Goal: Use online tool/utility: Utilize a website feature to perform a specific function

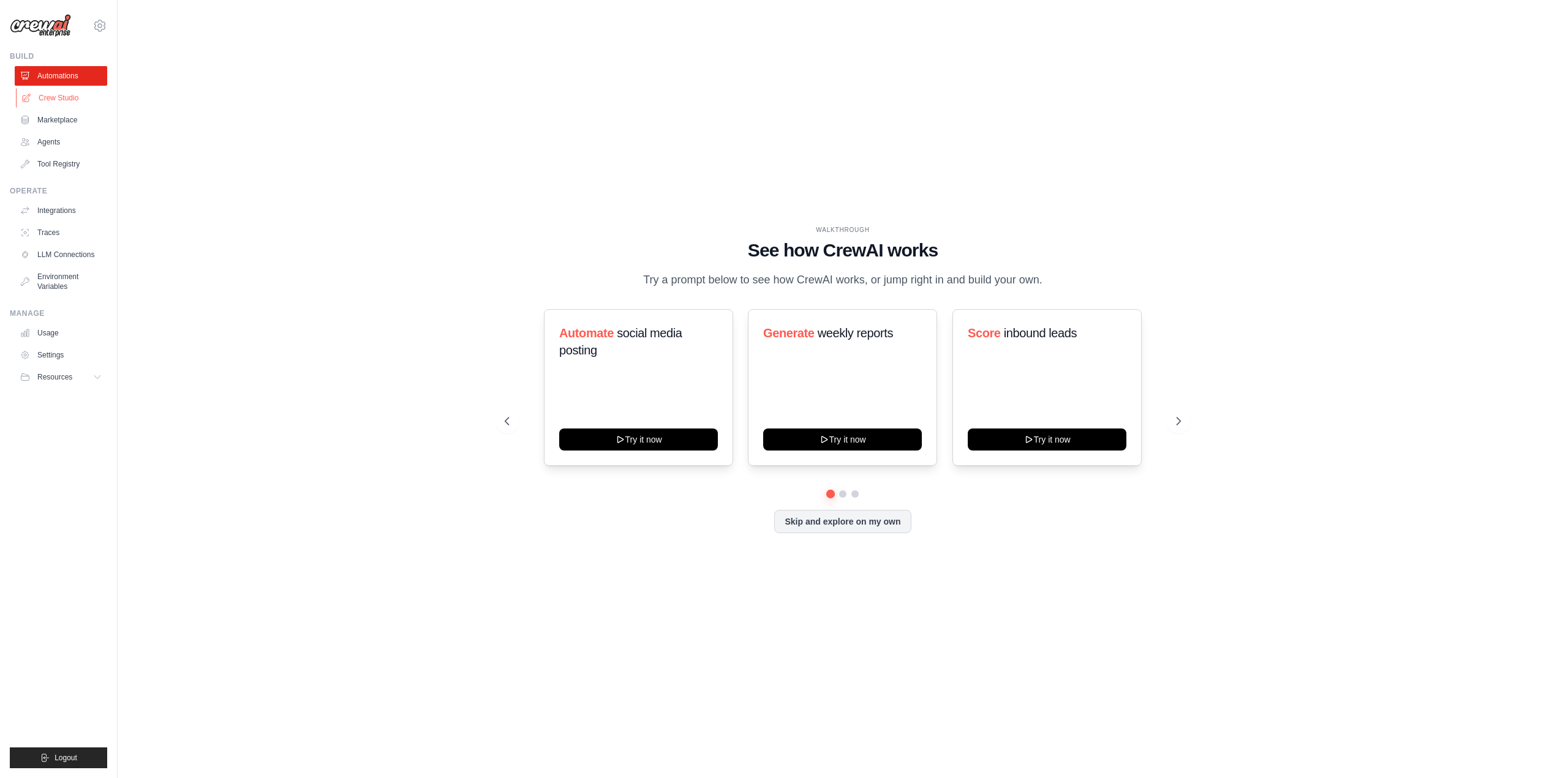
click at [53, 103] on link "Crew Studio" at bounding box center [62, 97] width 93 height 19
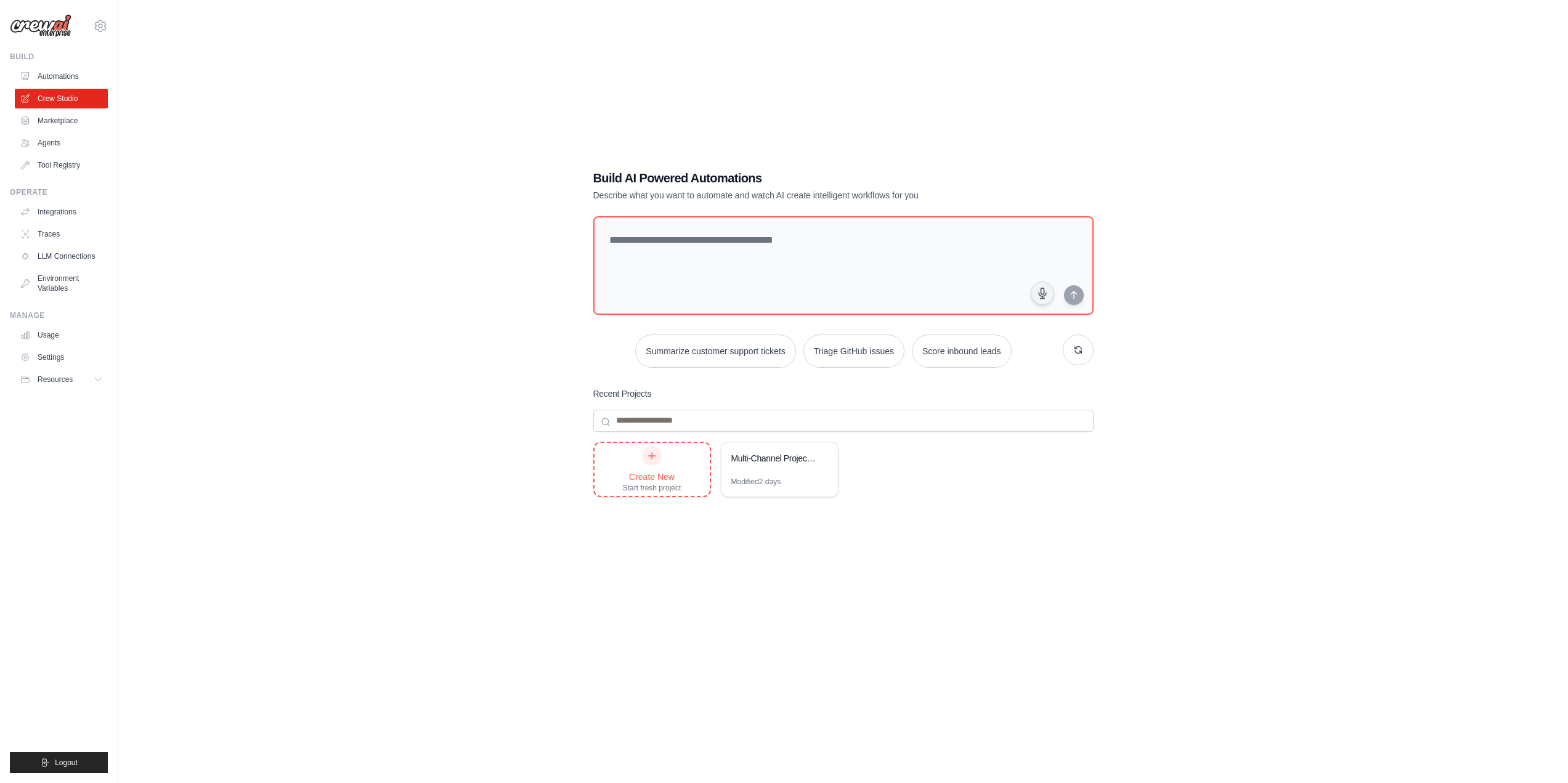
click at [670, 472] on div "Create New" at bounding box center [651, 476] width 59 height 12
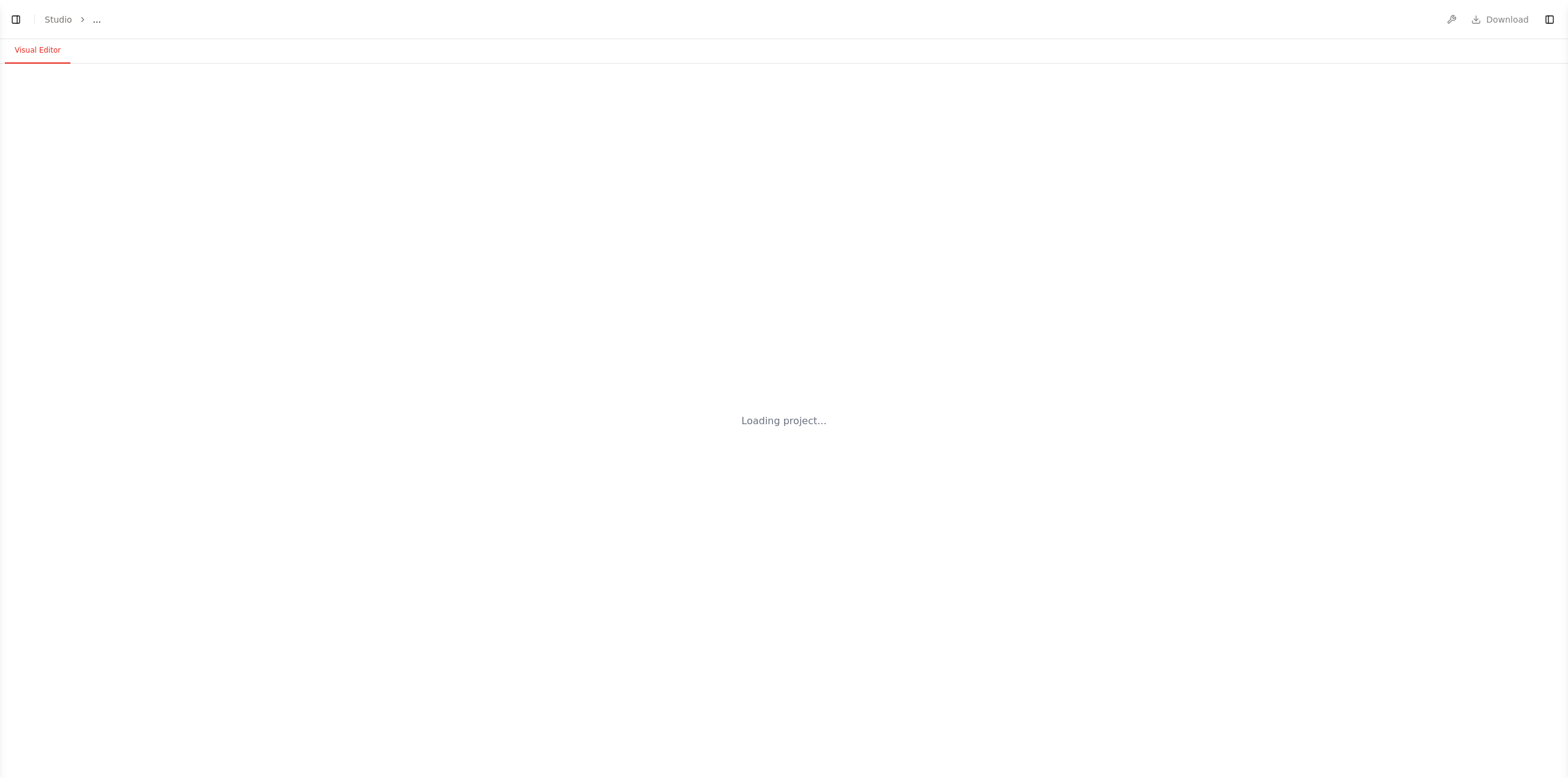
select select "****"
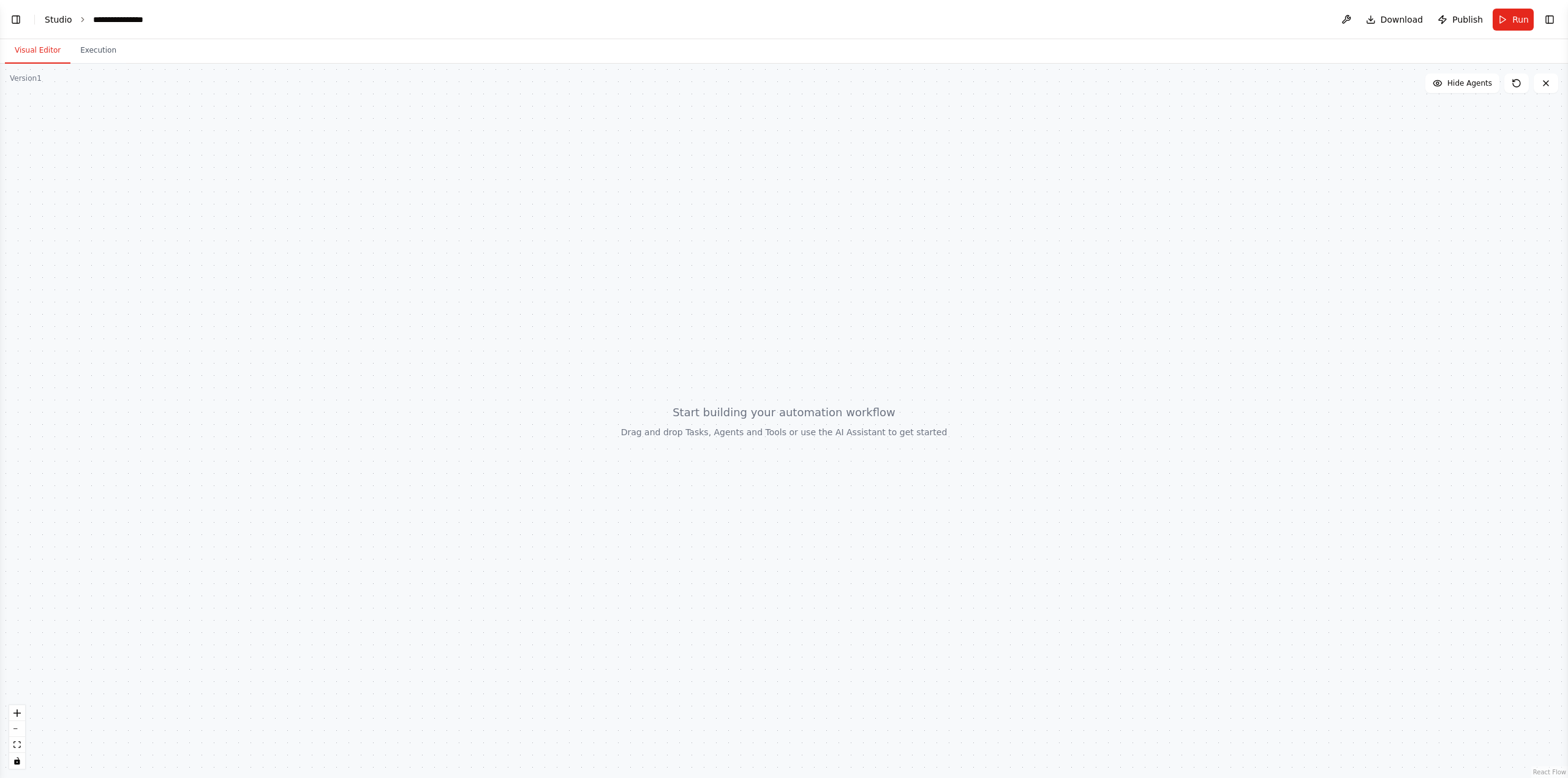
click at [65, 20] on link "Studio" at bounding box center [58, 19] width 28 height 10
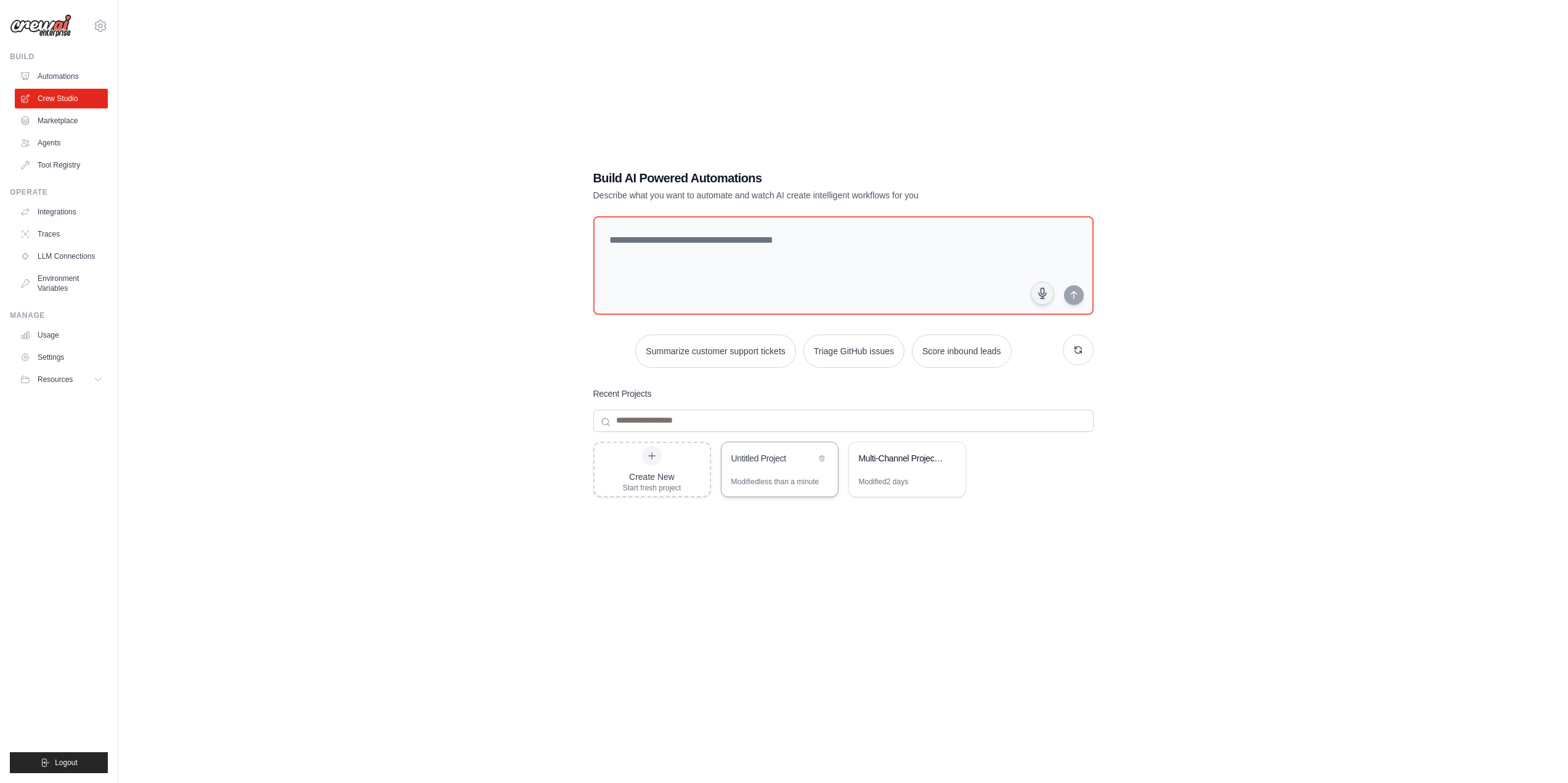
click at [791, 474] on div "Untitled Project" at bounding box center [779, 459] width 117 height 35
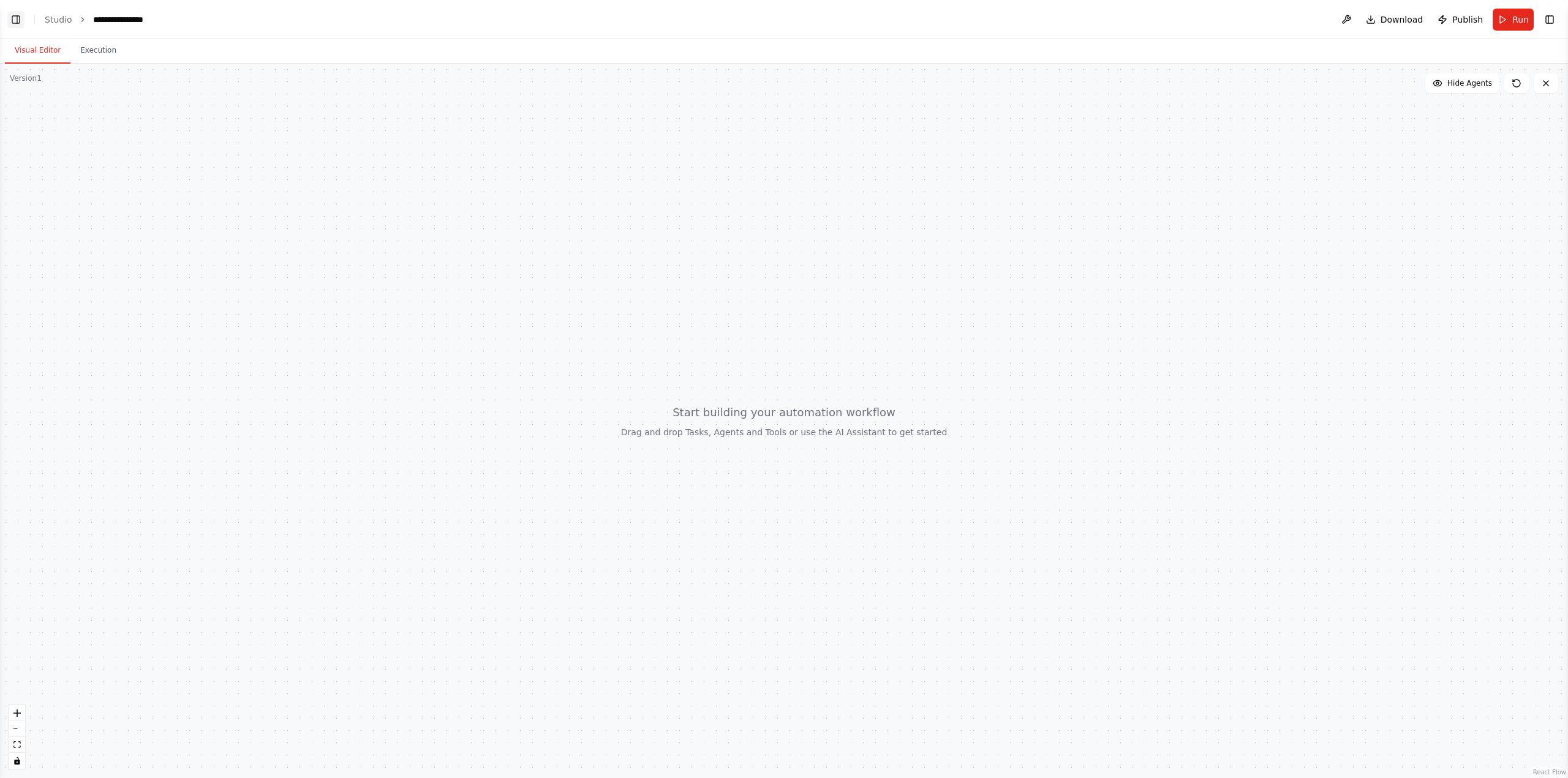
click at [19, 21] on button "Toggle Left Sidebar" at bounding box center [16, 19] width 17 height 17
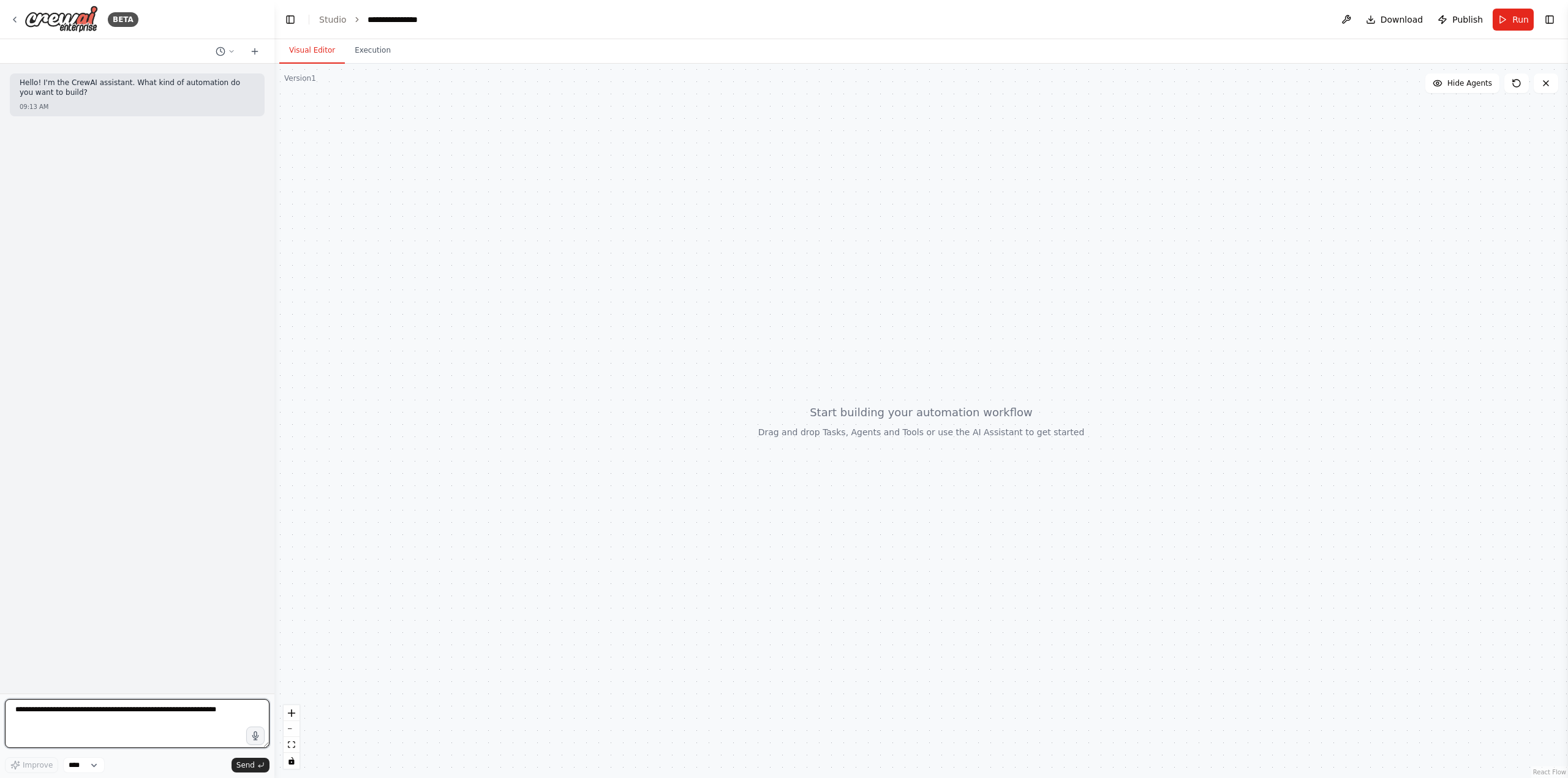
click at [45, 705] on textarea at bounding box center [136, 723] width 264 height 49
paste textarea "**********"
type textarea "**********"
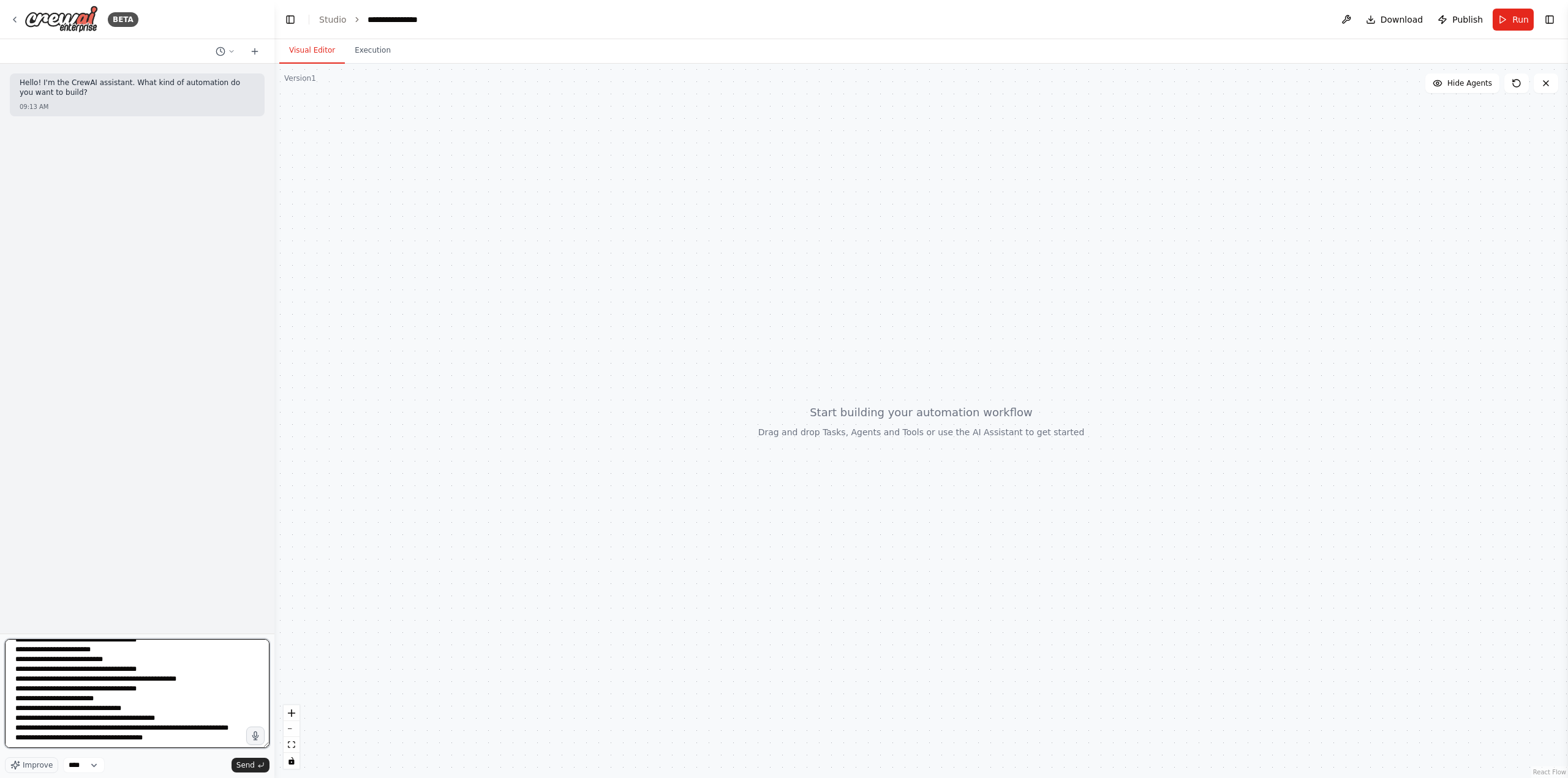
scroll to position [1205, 0]
drag, startPoint x: 268, startPoint y: 746, endPoint x: 283, endPoint y: 719, distance: 30.9
click at [325, 777] on html "**********" at bounding box center [784, 389] width 1568 height 778
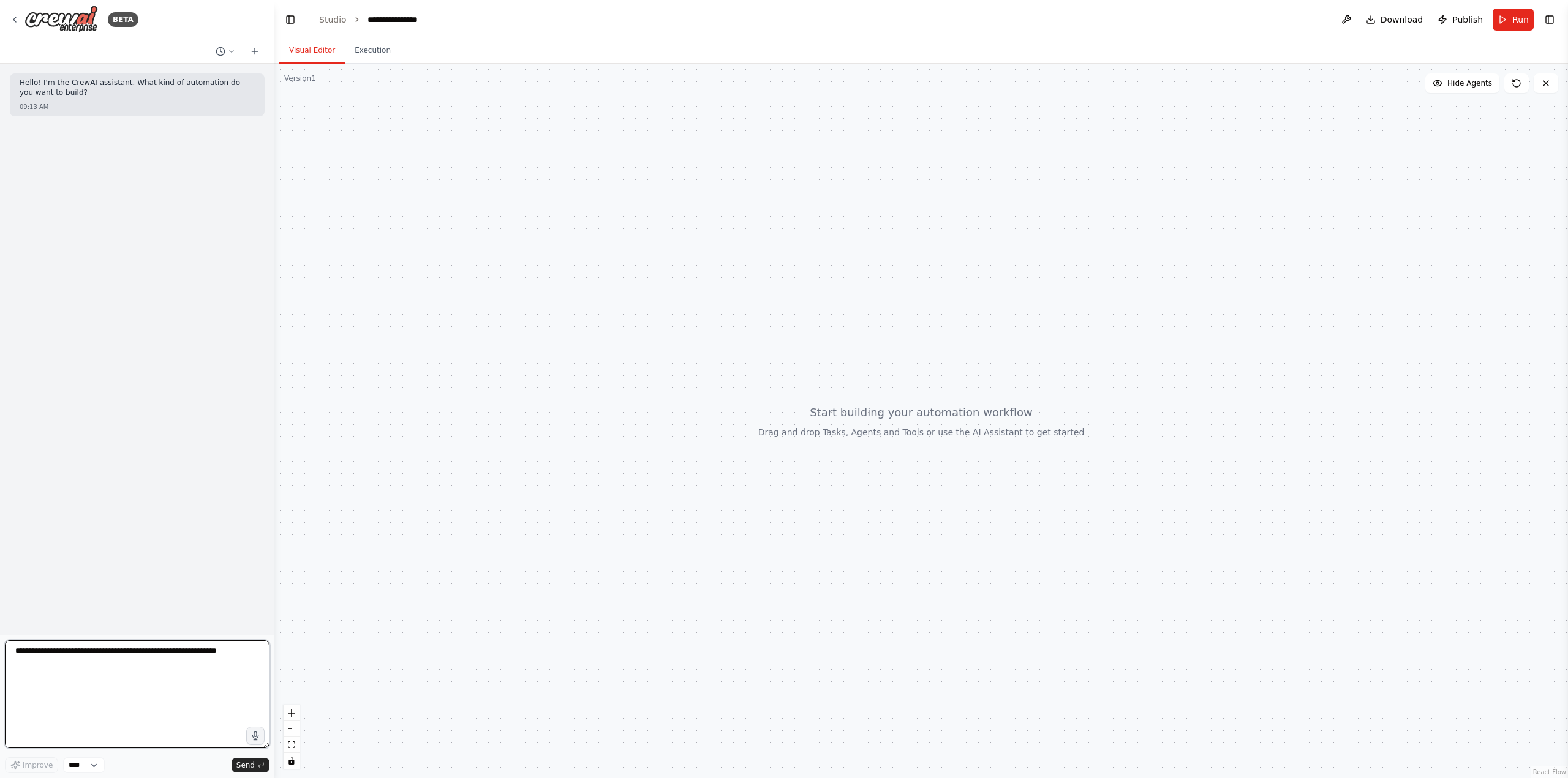
scroll to position [0, 0]
click at [62, 657] on textarea at bounding box center [136, 694] width 264 height 108
paste textarea "**********"
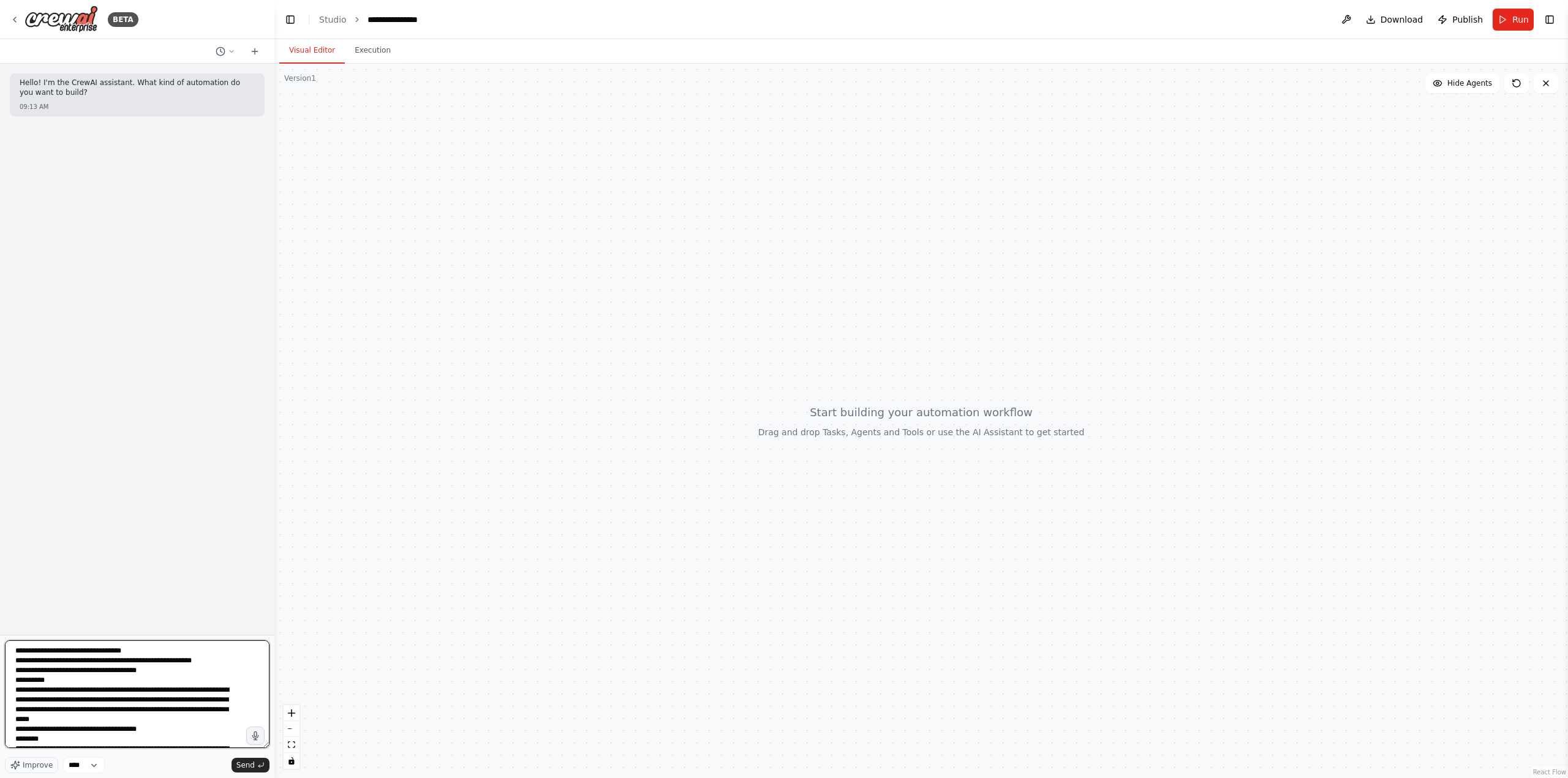
click at [210, 657] on textarea at bounding box center [136, 694] width 264 height 108
drag, startPoint x: 213, startPoint y: 659, endPoint x: 13, endPoint y: 666, distance: 200.1
click at [14, 666] on textarea at bounding box center [136, 694] width 264 height 108
type textarea "**********"
click at [251, 766] on span "Send" at bounding box center [246, 765] width 19 height 10
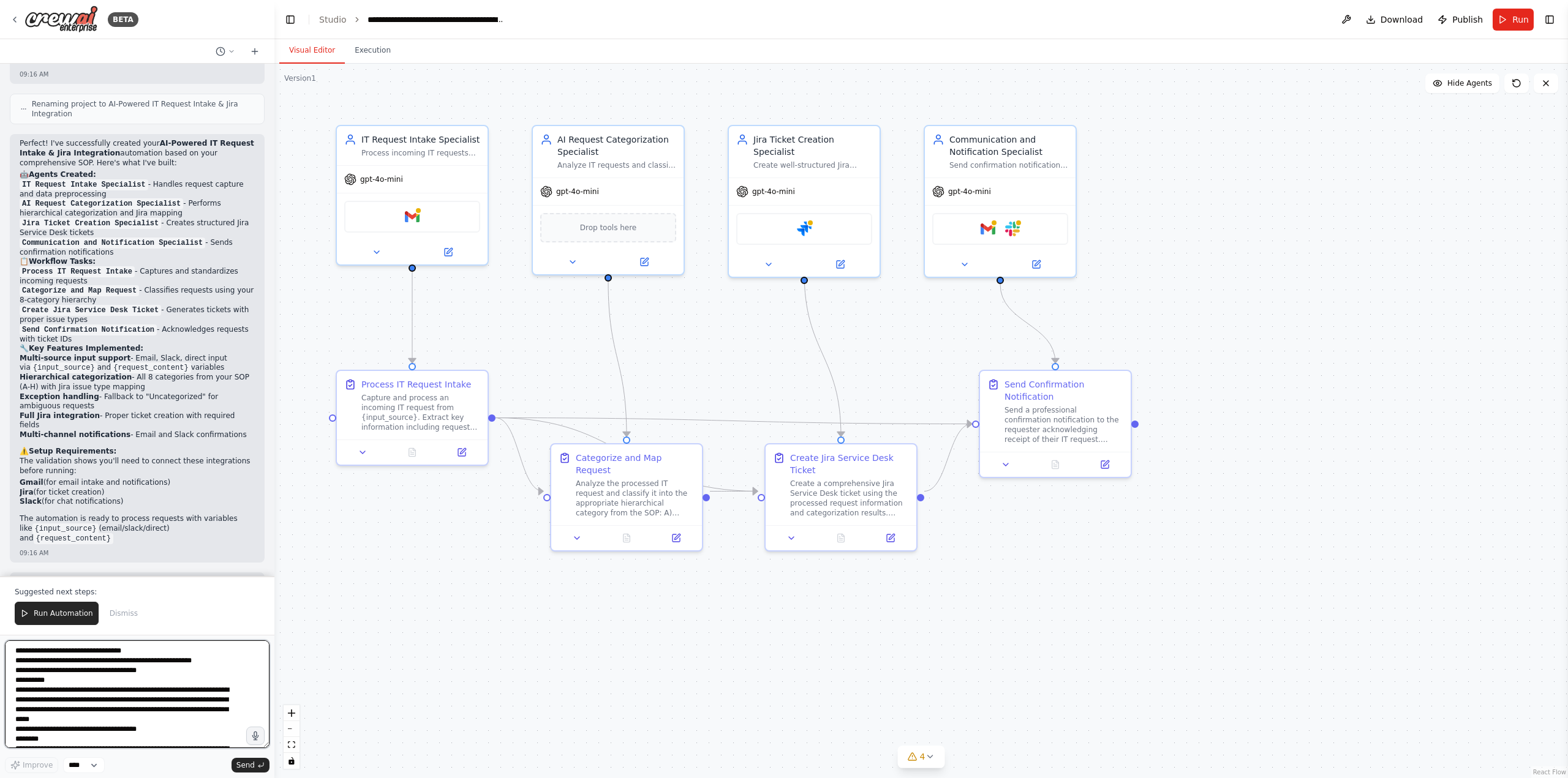
scroll to position [1787, 0]
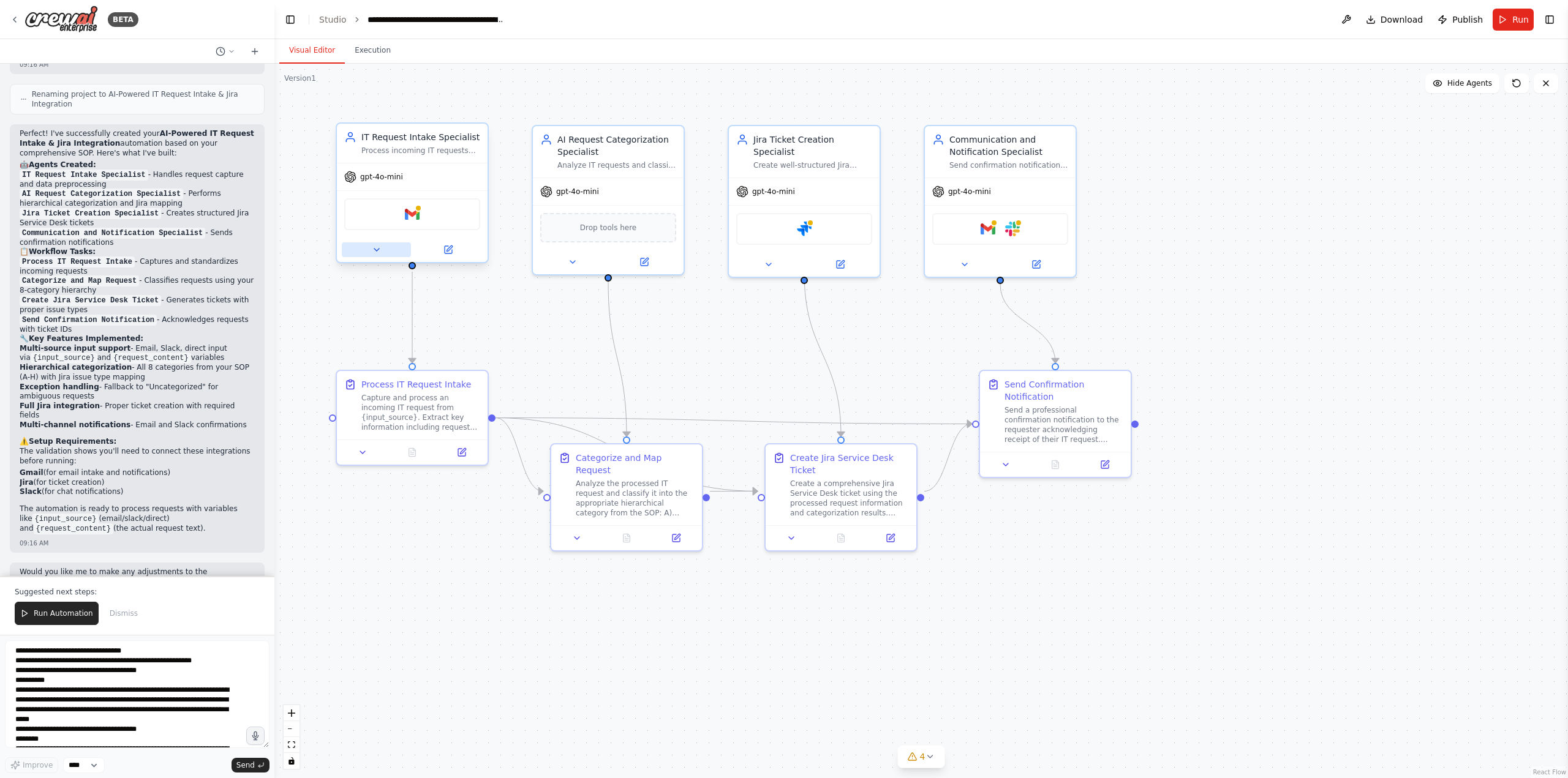
click at [376, 253] on icon at bounding box center [377, 249] width 10 height 10
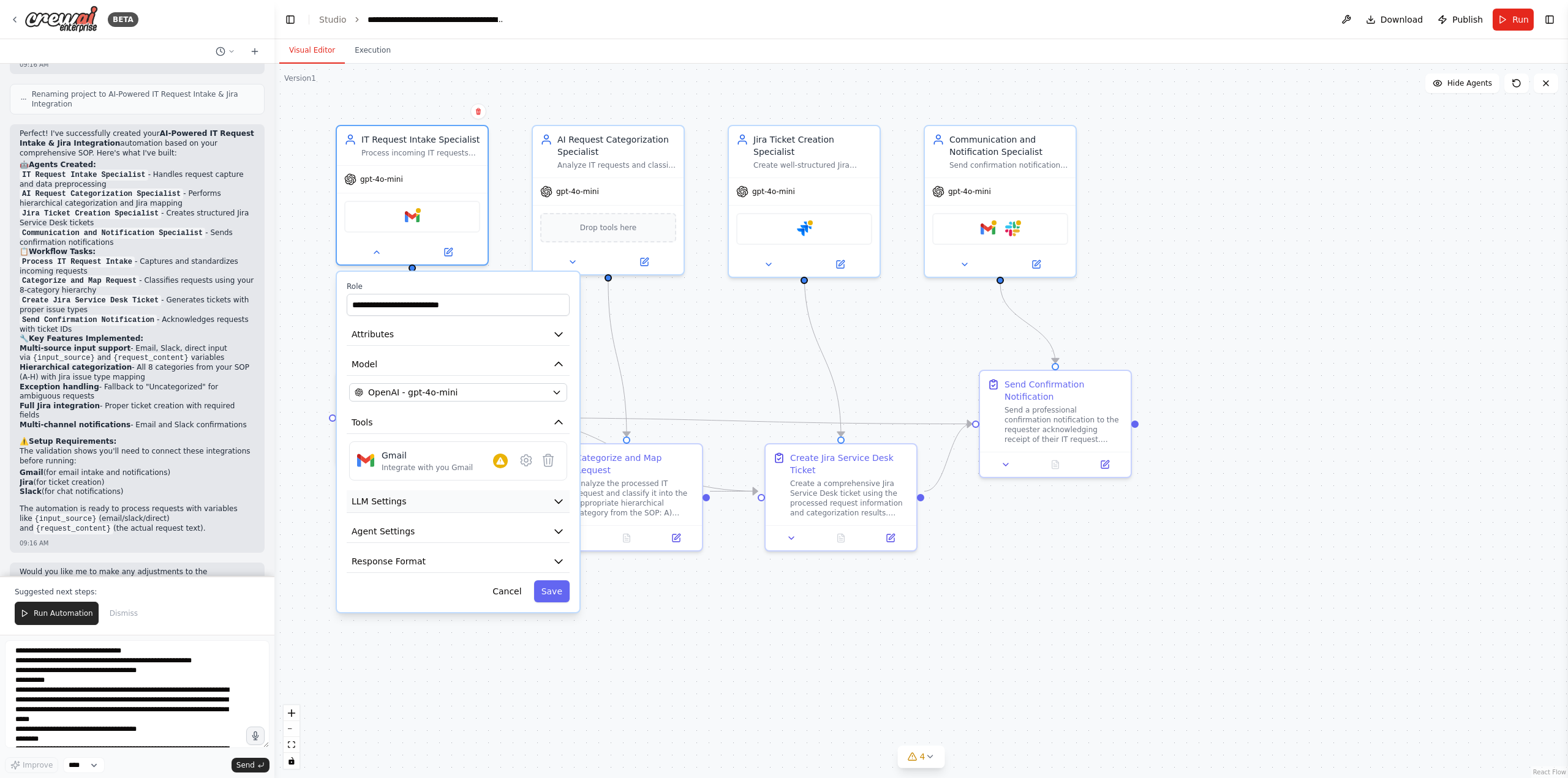
click at [479, 505] on button "LLM Settings" at bounding box center [458, 502] width 223 height 22
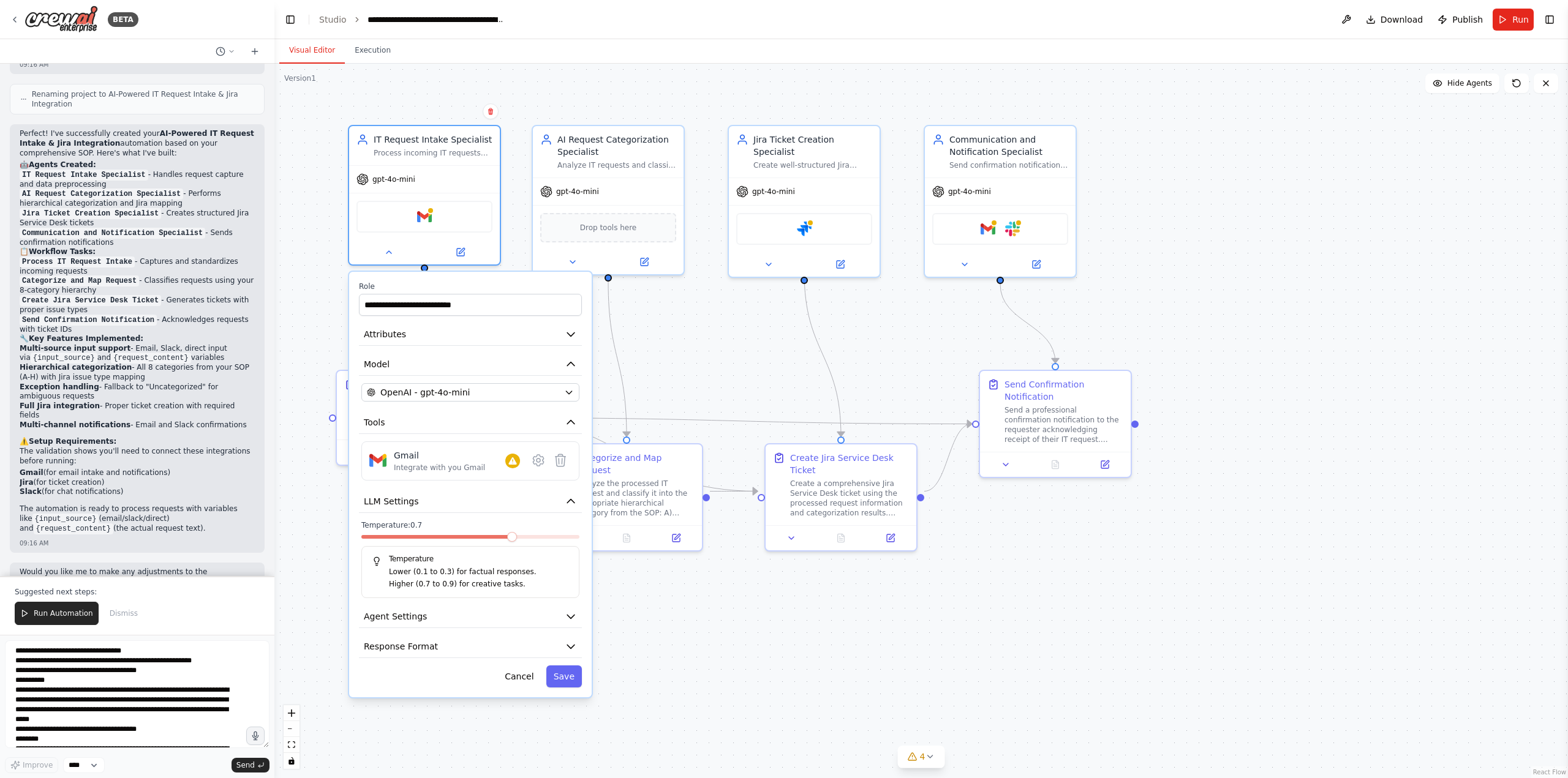
click at [507, 542] on div at bounding box center [469, 539] width 218 height 8
click at [493, 538] on span at bounding box center [426, 537] width 131 height 4
click at [489, 539] on span at bounding box center [491, 537] width 10 height 10
click at [461, 536] on span at bounding box center [426, 537] width 131 height 4
click at [657, 645] on div ".deletable-edge-delete-btn { width: 20px; height: 20px; border: 0px solid #ffff…" at bounding box center [921, 421] width 1293 height 714
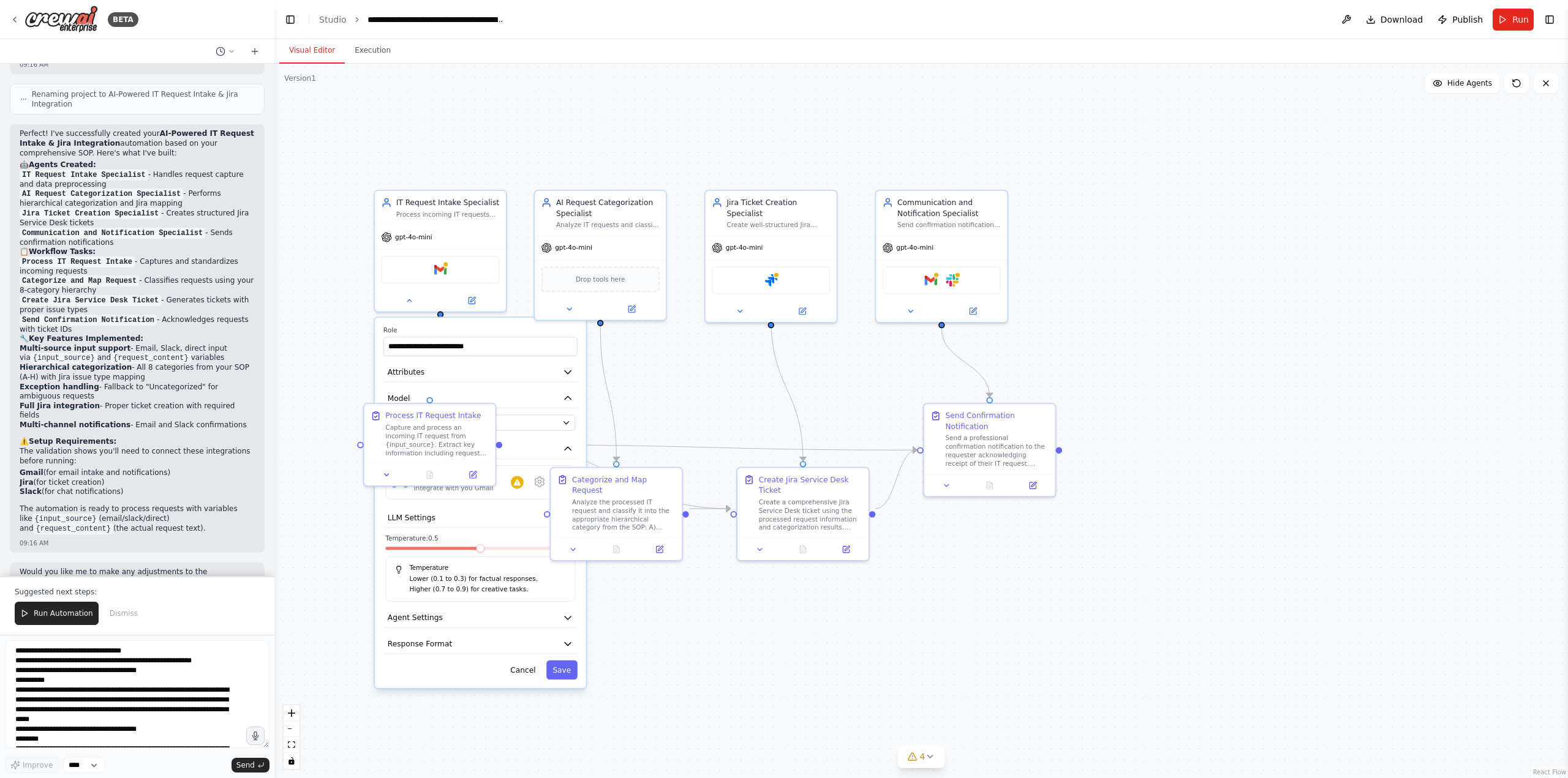
click at [641, 624] on div ".deletable-edge-delete-btn { width: 20px; height: 20px; border: 0px solid #ffff…" at bounding box center [921, 421] width 1293 height 714
click at [408, 308] on div at bounding box center [440, 298] width 131 height 21
click at [410, 300] on icon at bounding box center [408, 298] width 8 height 8
click at [382, 473] on icon at bounding box center [386, 472] width 8 height 8
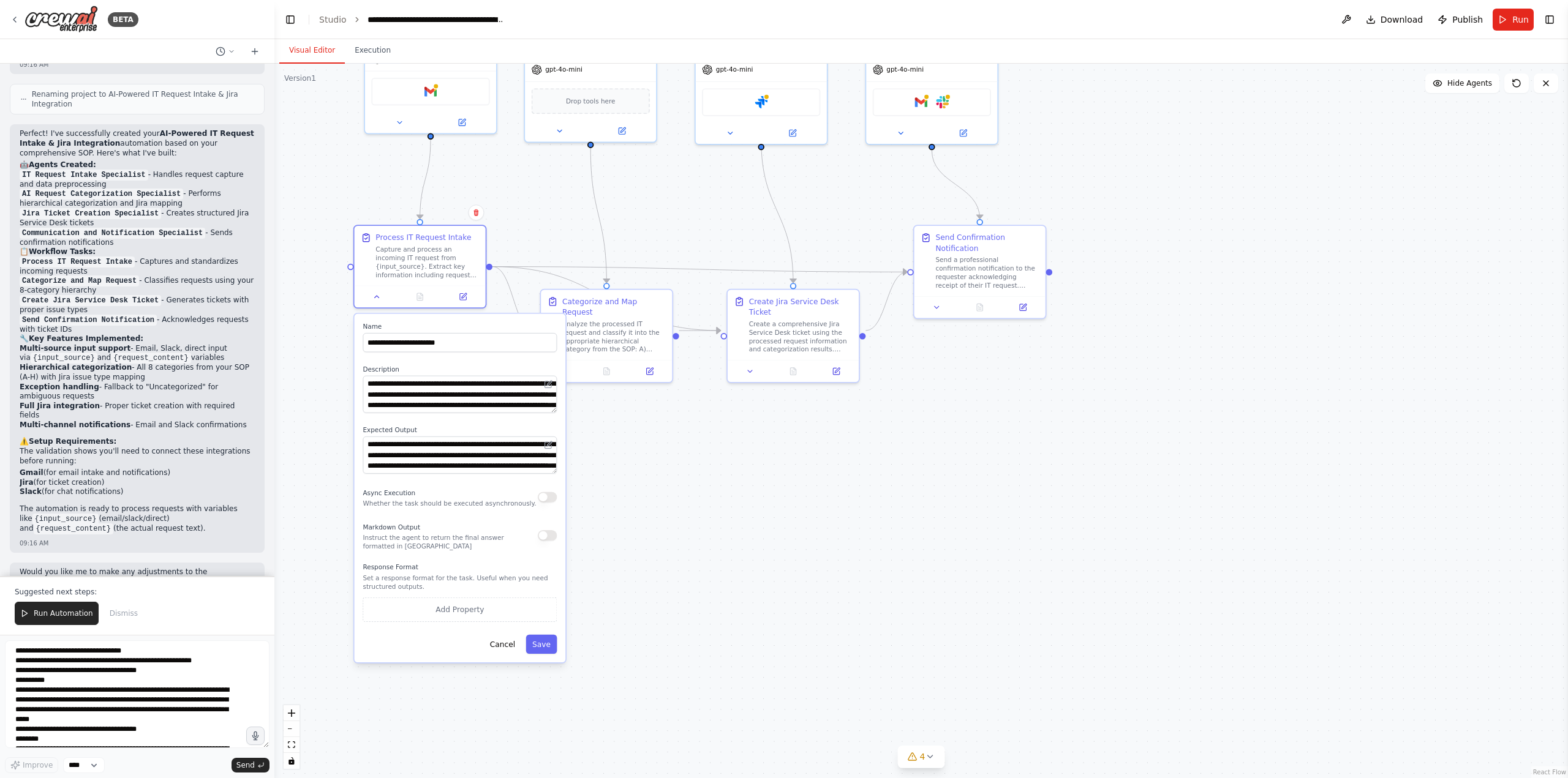
drag, startPoint x: 678, startPoint y: 642, endPoint x: 668, endPoint y: 464, distance: 178.3
click at [668, 464] on div ".deletable-edge-delete-btn { width: 20px; height: 20px; border: 0px solid #ffff…" at bounding box center [921, 421] width 1293 height 714
click at [379, 301] on div at bounding box center [419, 295] width 131 height 22
click at [379, 298] on icon at bounding box center [376, 294] width 8 height 8
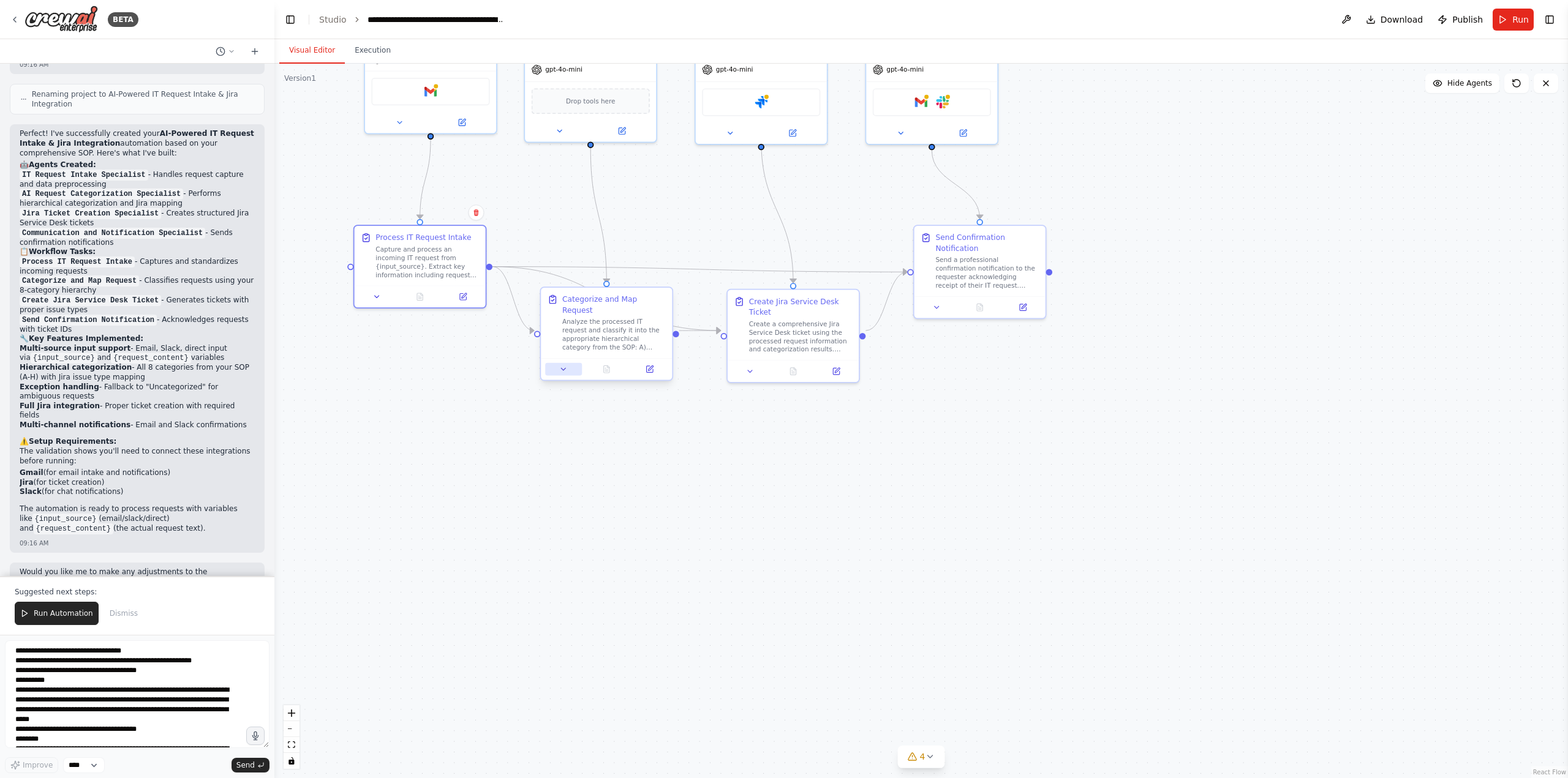
click at [559, 364] on icon at bounding box center [563, 368] width 8 height 8
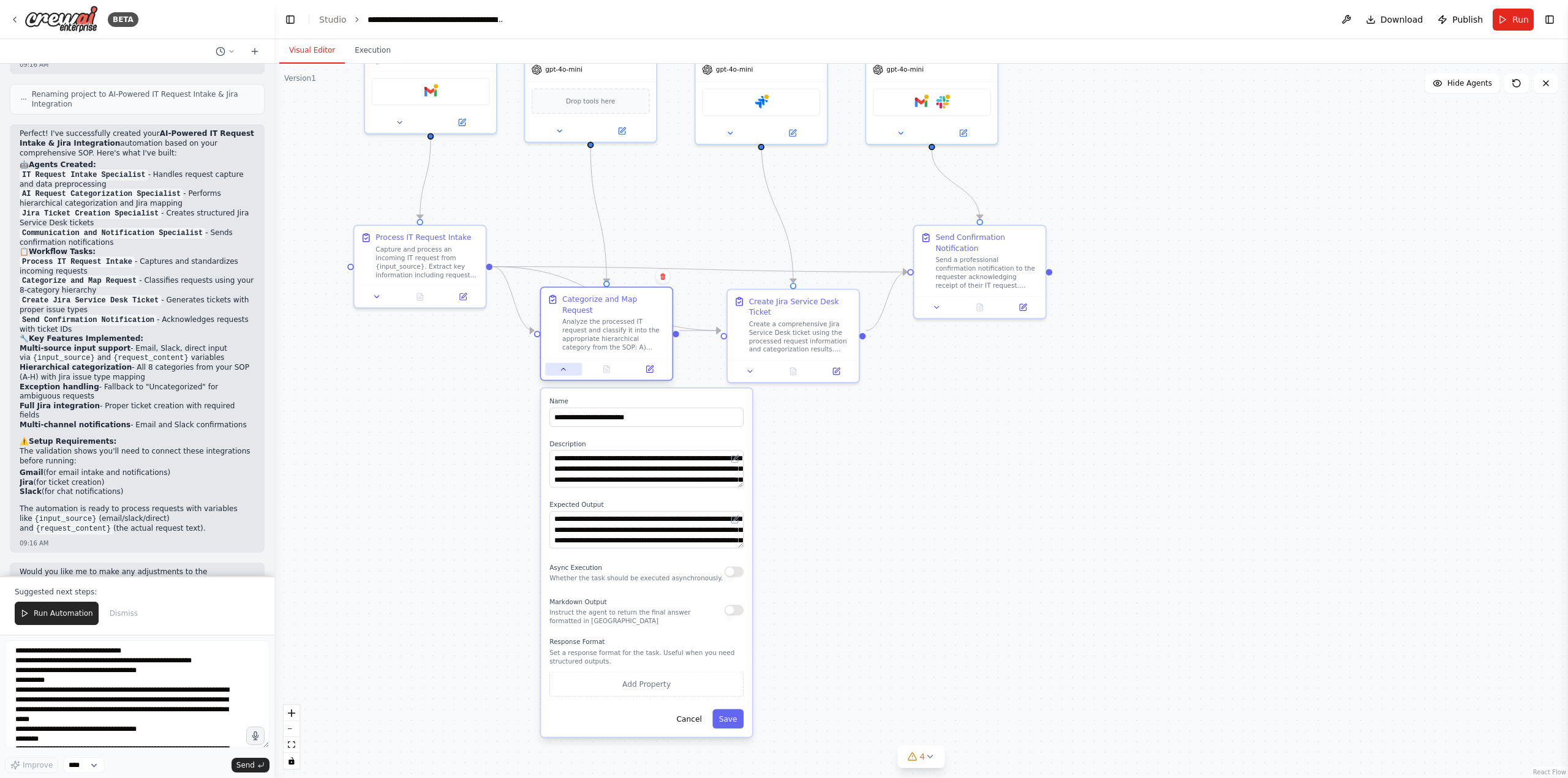
click at [559, 364] on icon at bounding box center [563, 368] width 8 height 8
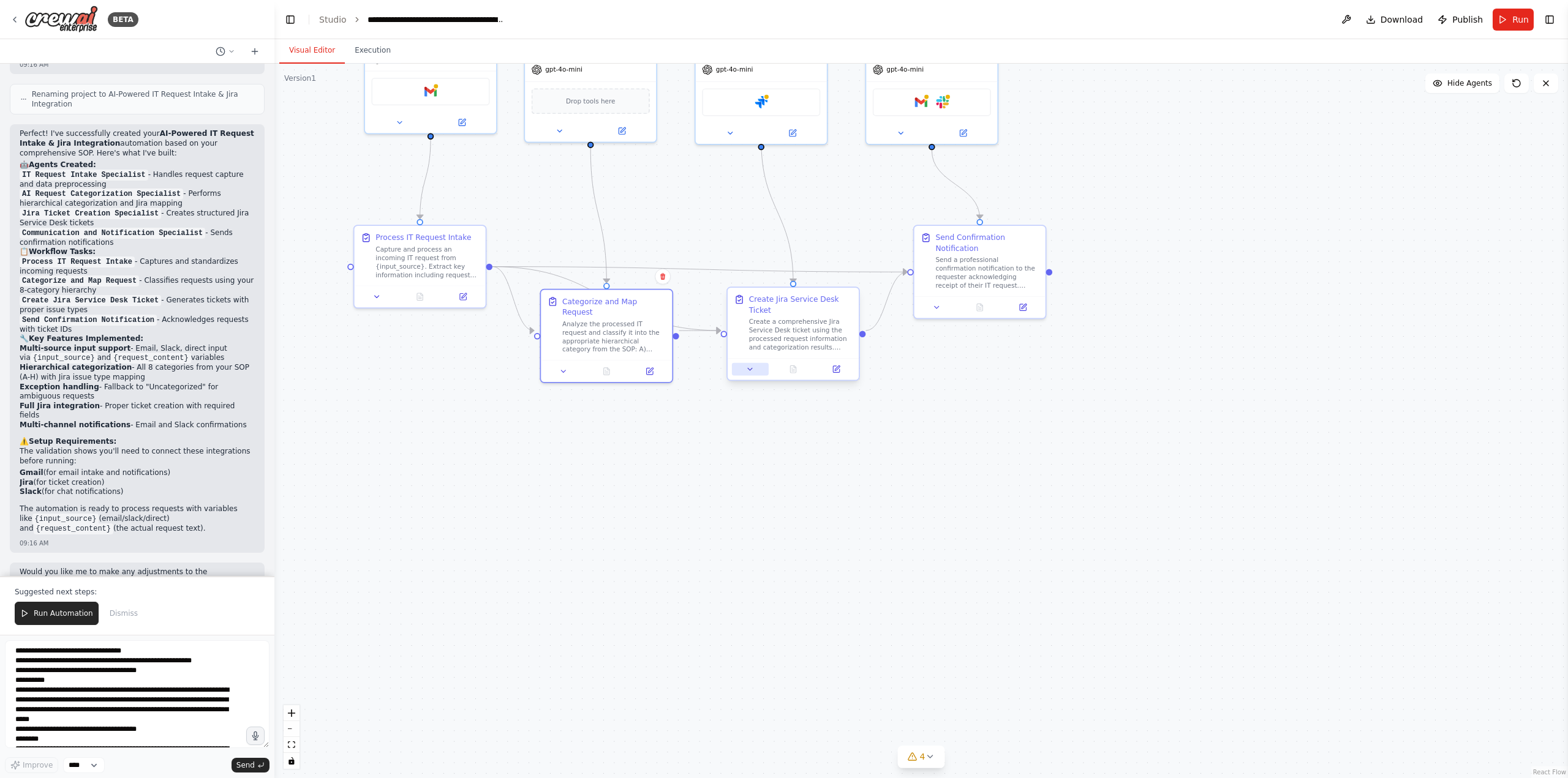
click at [752, 364] on icon at bounding box center [750, 368] width 8 height 8
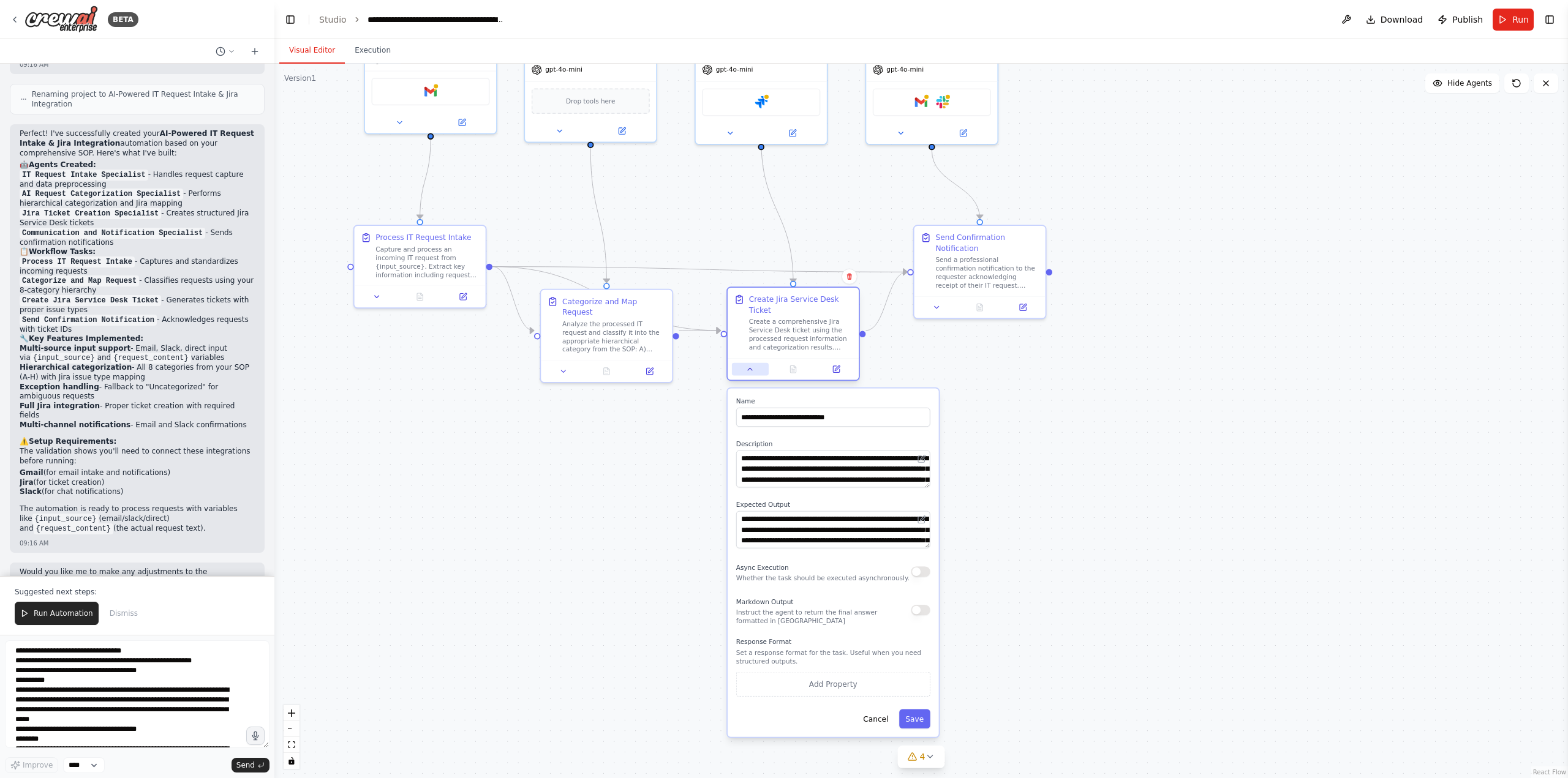
click at [752, 364] on icon at bounding box center [750, 368] width 8 height 8
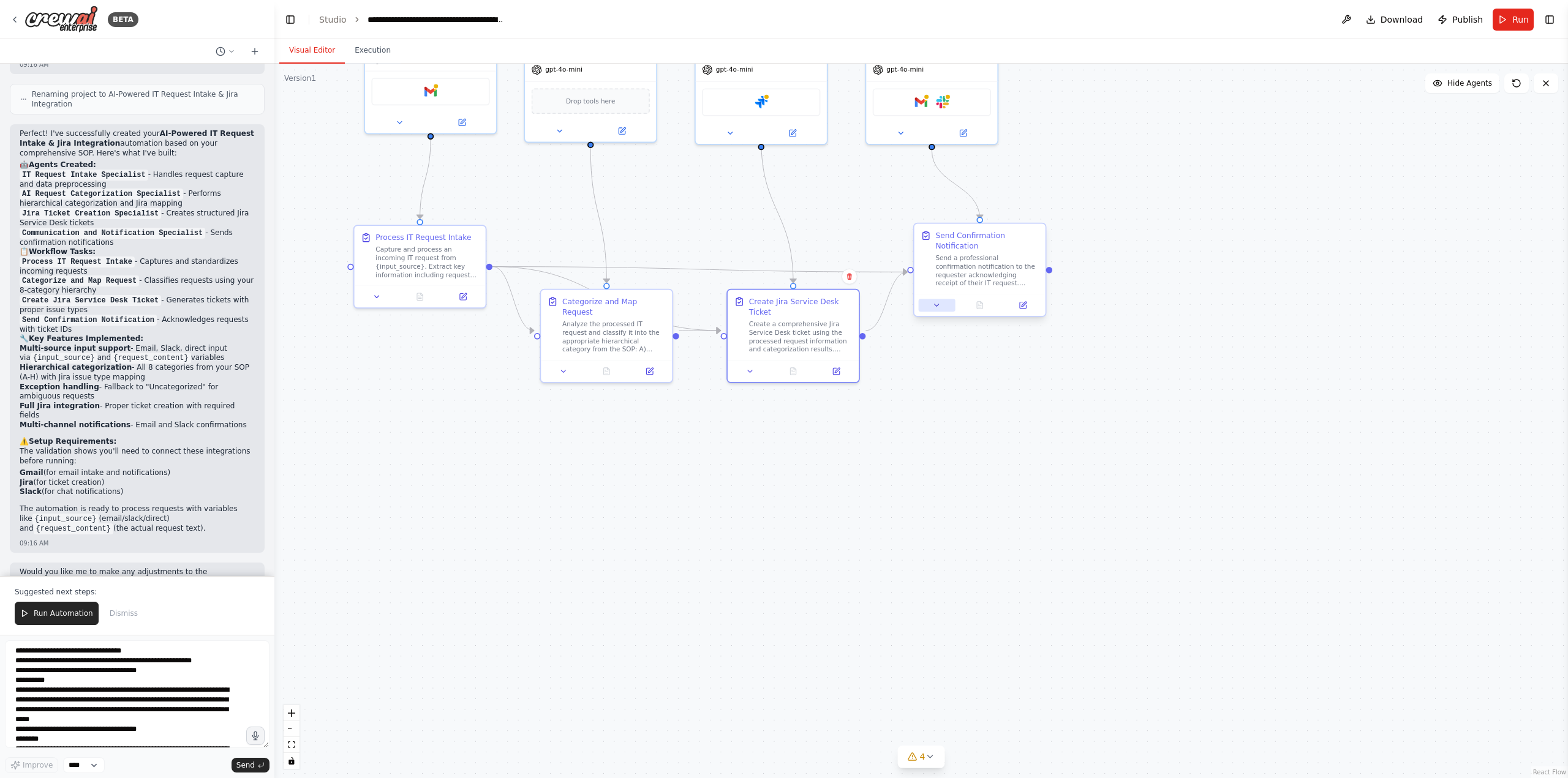
click at [937, 308] on icon at bounding box center [936, 305] width 8 height 8
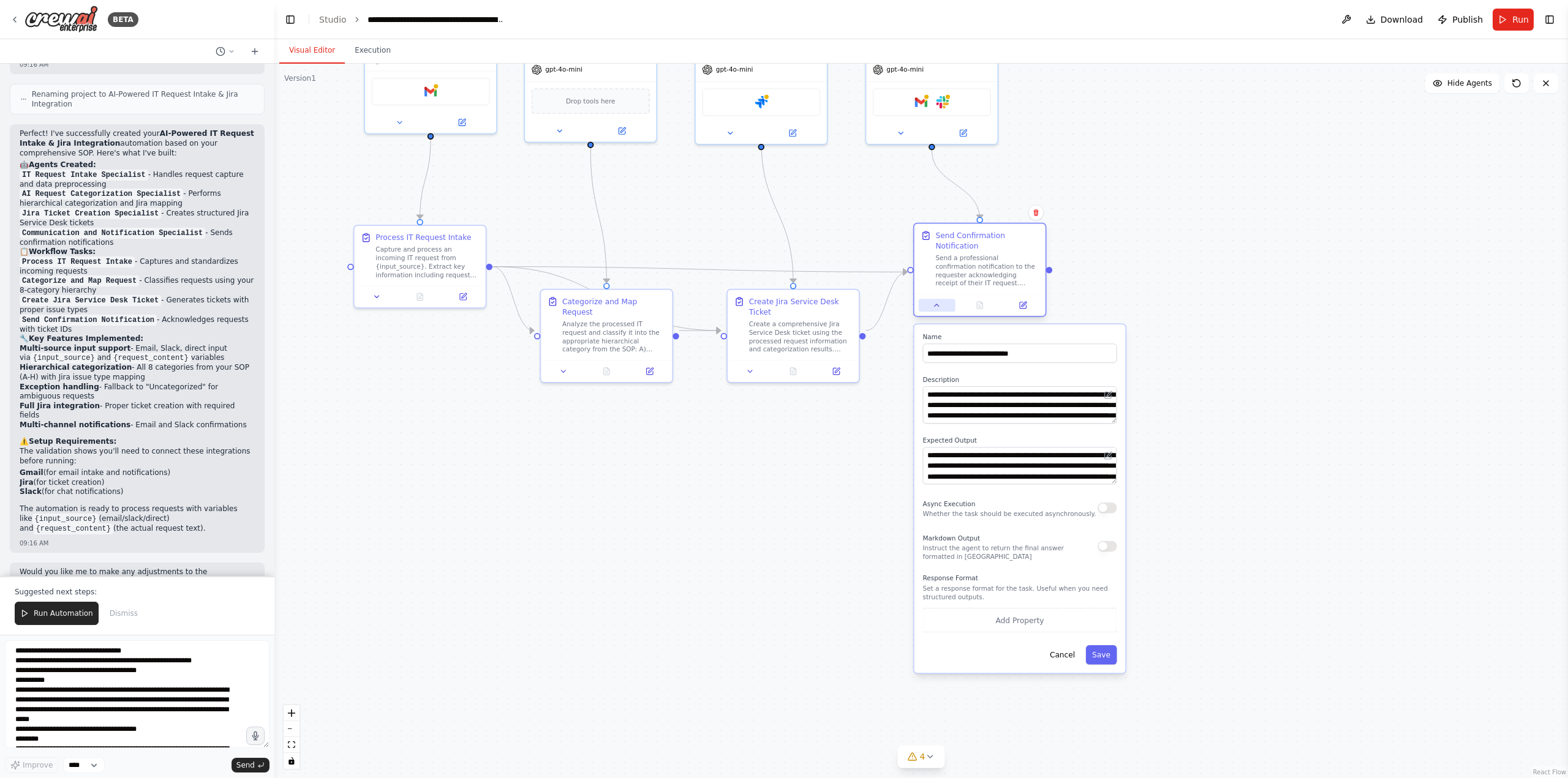
click at [937, 308] on icon at bounding box center [936, 305] width 8 height 8
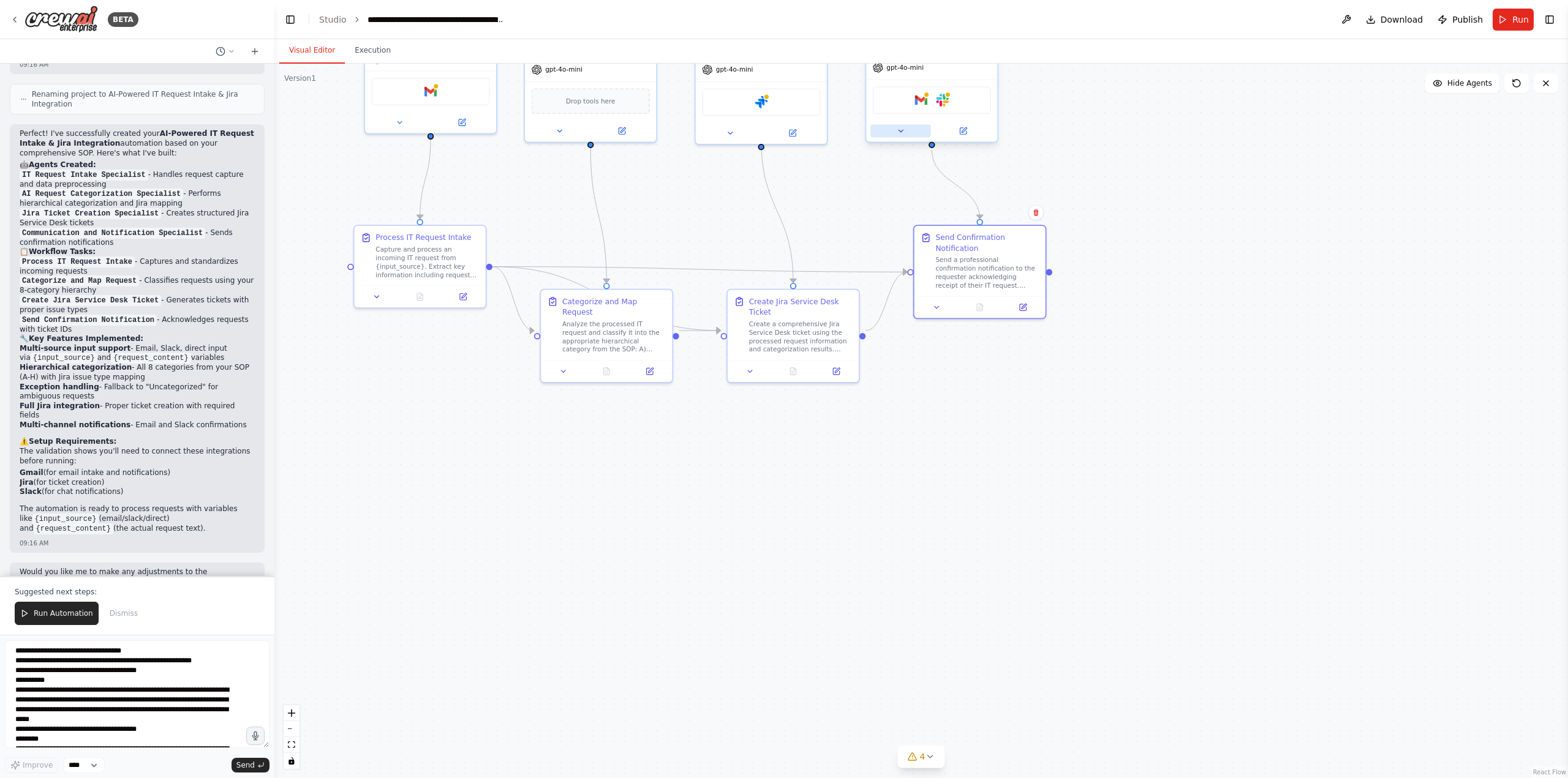
click at [903, 134] on icon at bounding box center [900, 131] width 8 height 8
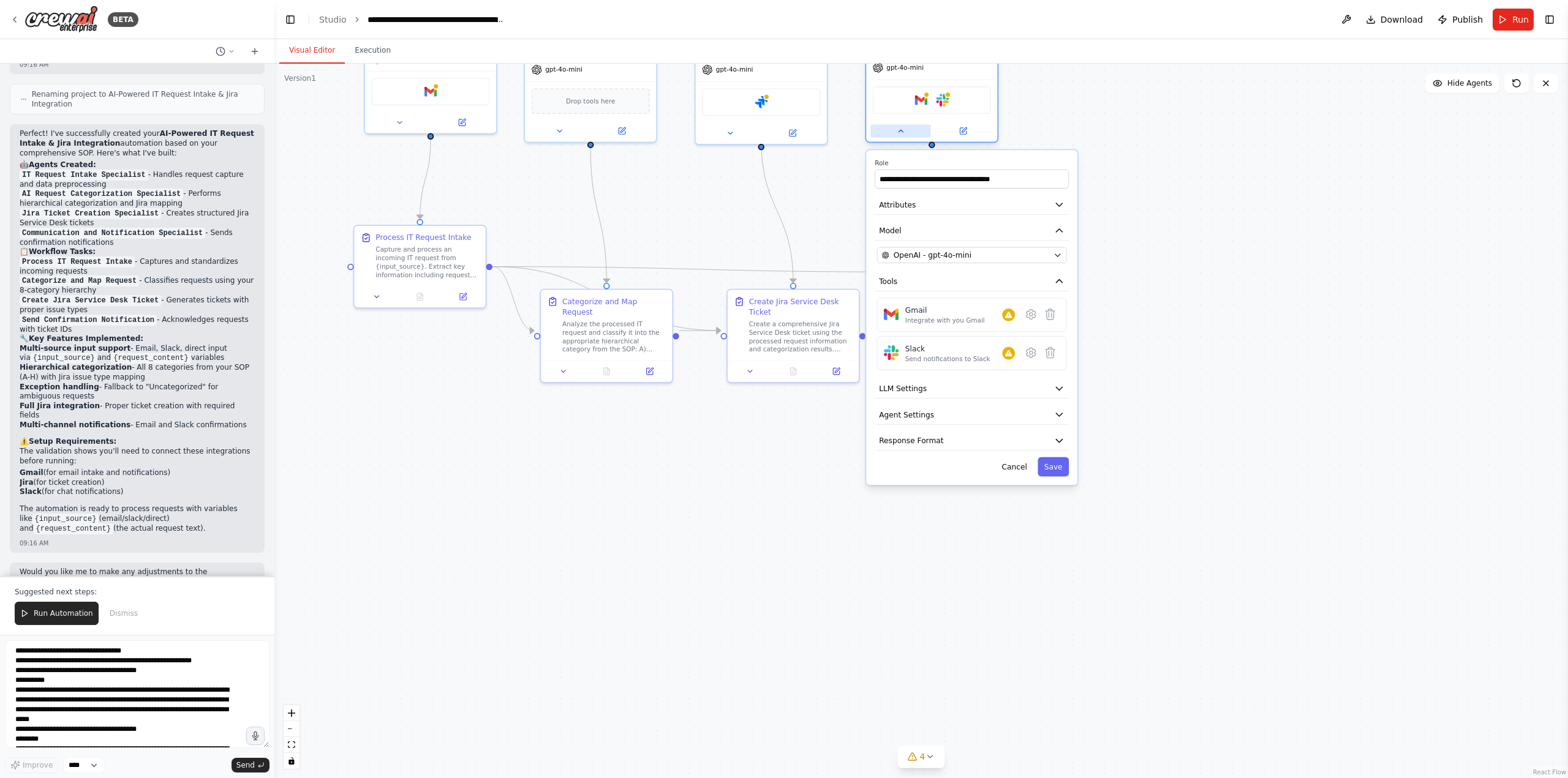
click at [903, 133] on icon at bounding box center [900, 131] width 8 height 8
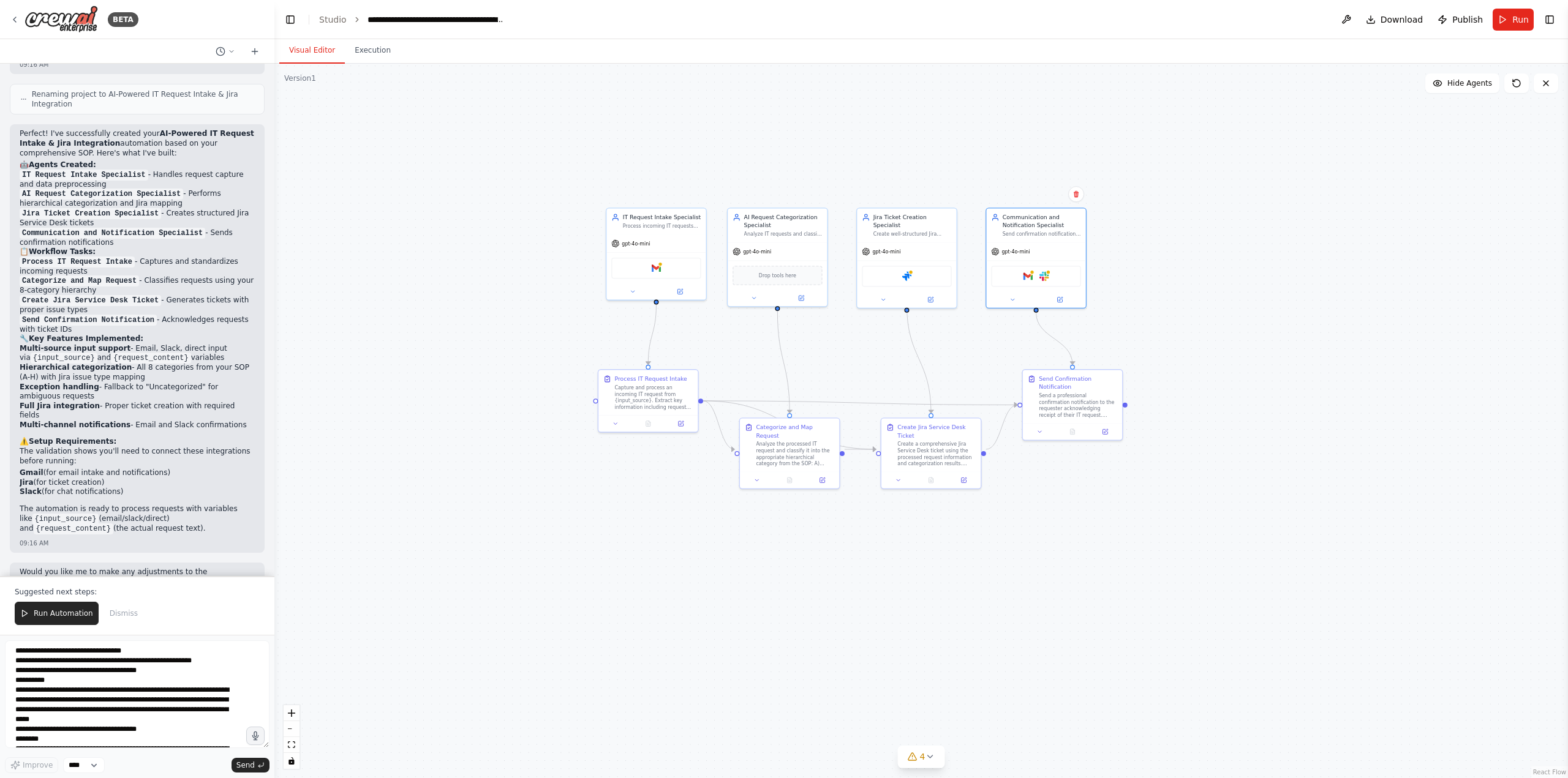
drag, startPoint x: 938, startPoint y: 461, endPoint x: 1024, endPoint y: 568, distance: 137.3
click at [1024, 568] on div ".deletable-edge-delete-btn { width: 20px; height: 20px; border: 0px solid #ffff…" at bounding box center [921, 421] width 1293 height 714
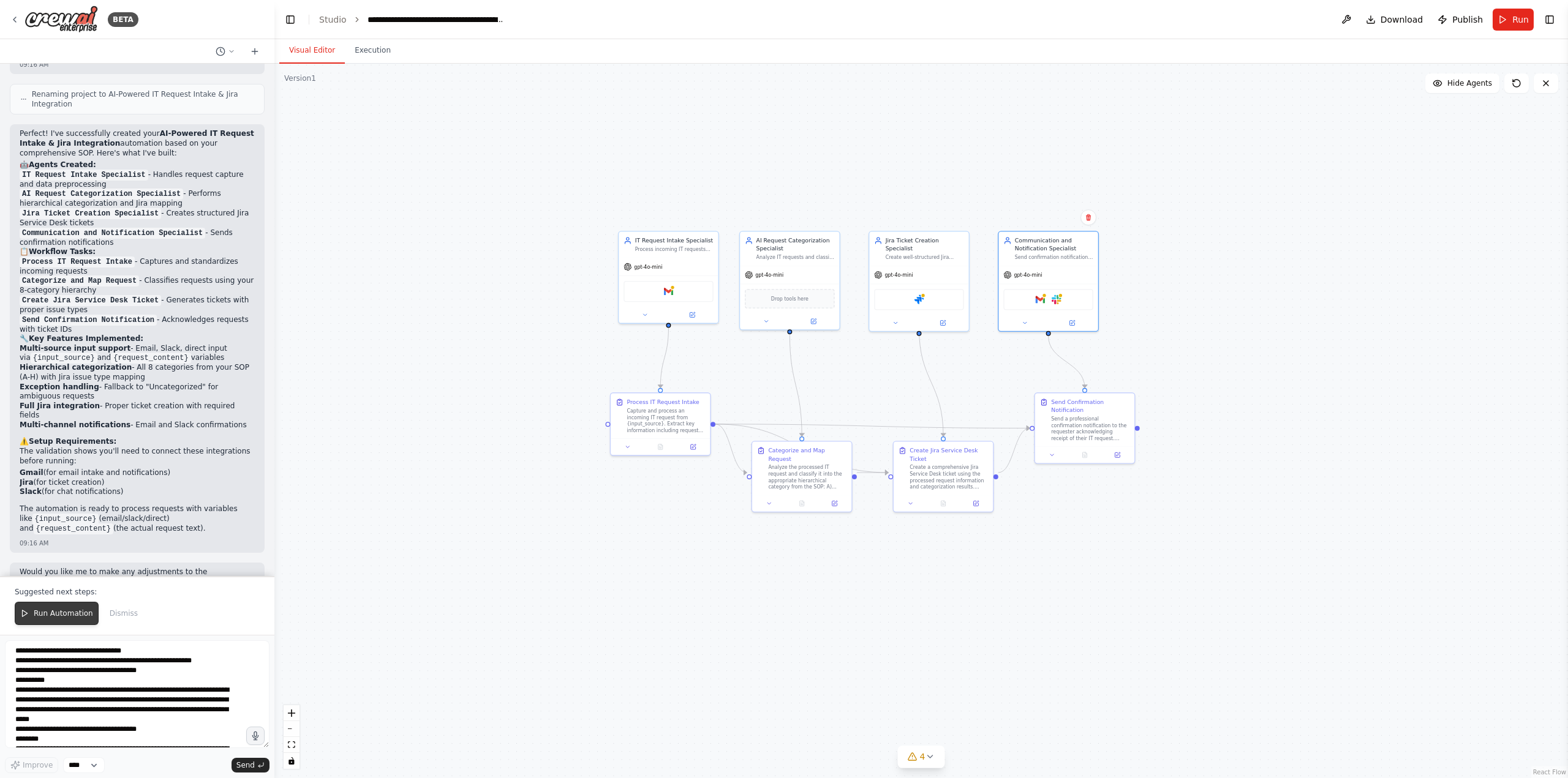
click at [52, 613] on span "Run Automation" at bounding box center [63, 613] width 59 height 10
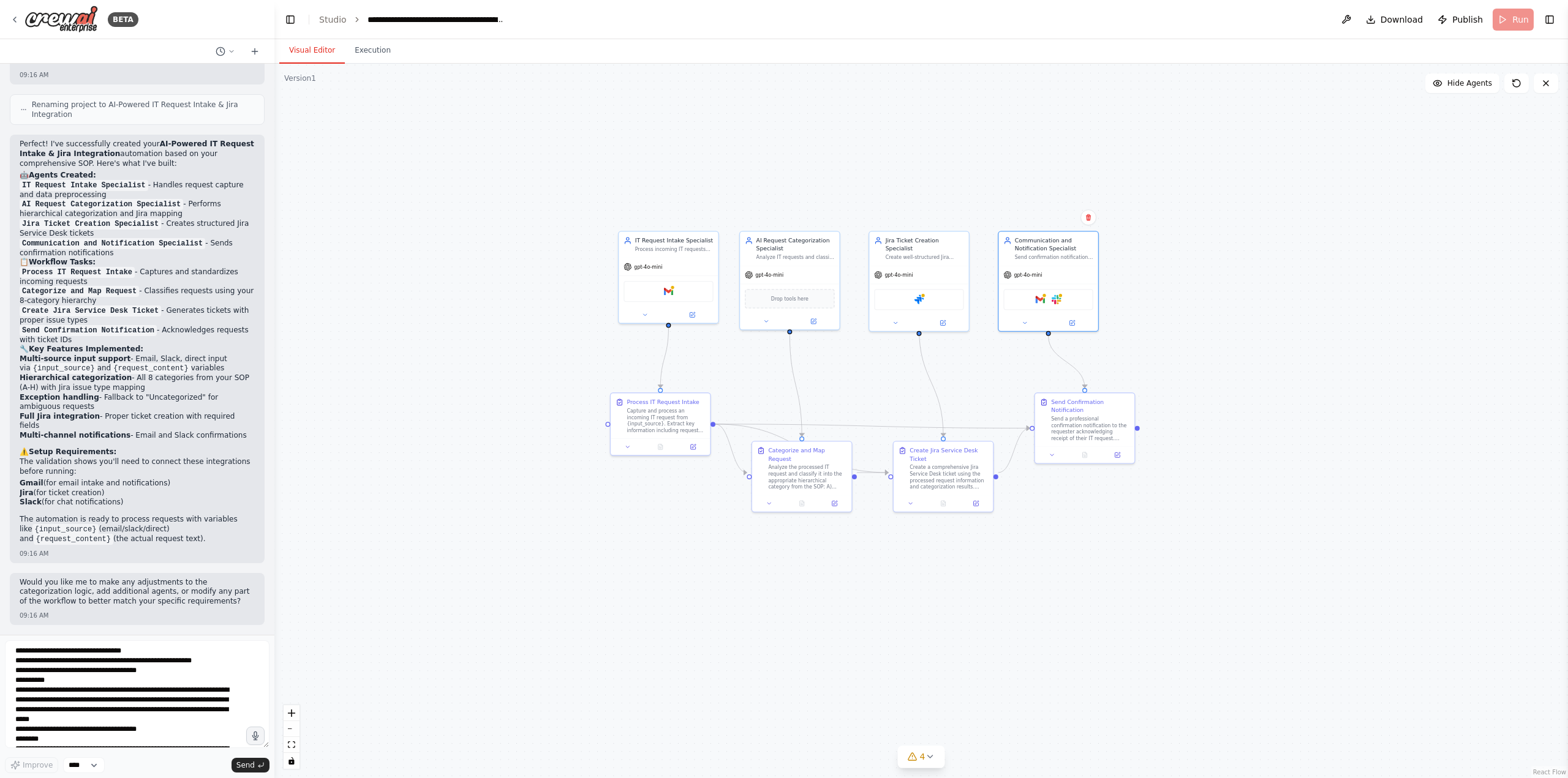
scroll to position [1728, 0]
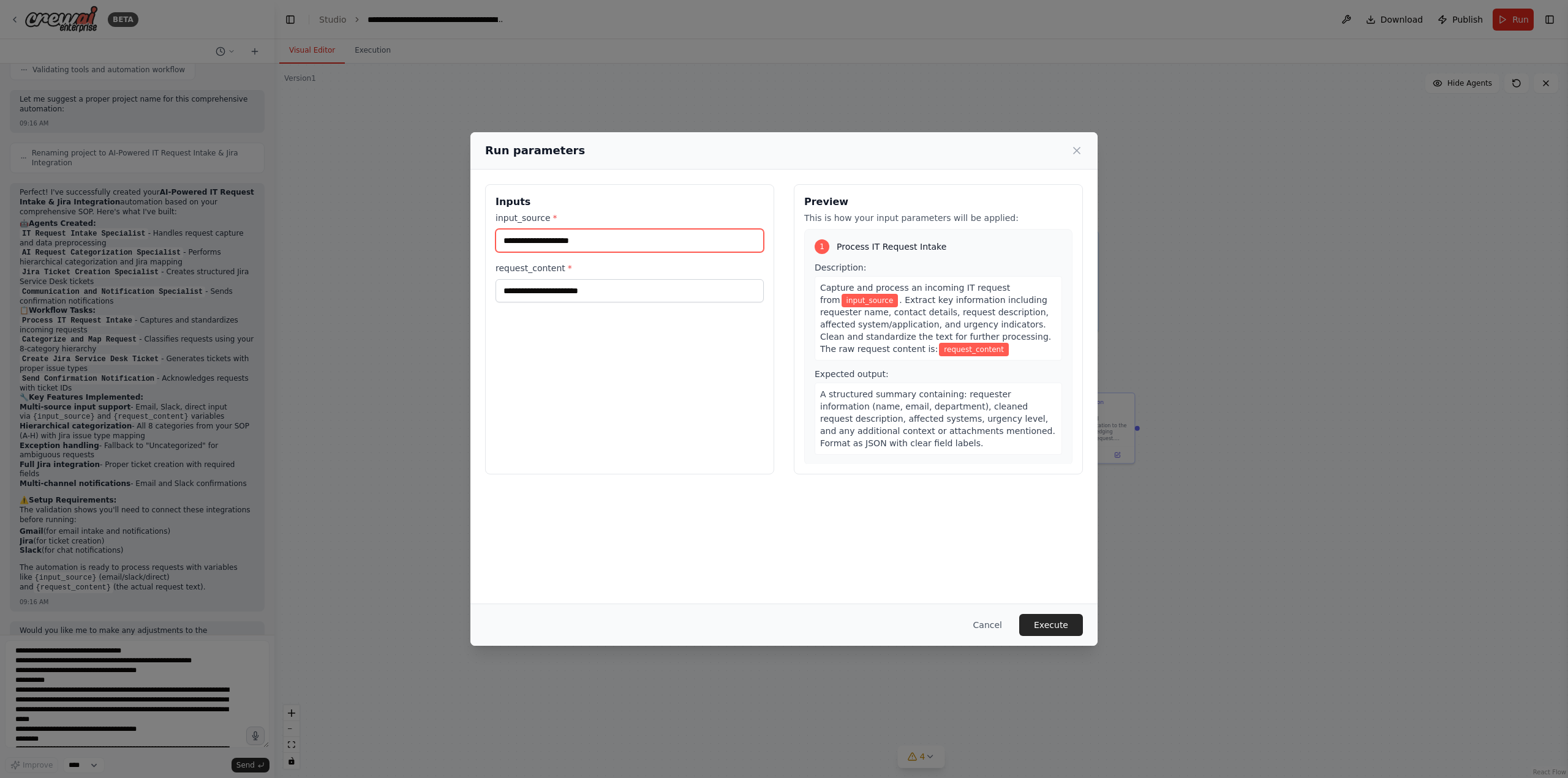
click at [561, 246] on input "input_source *" at bounding box center [629, 240] width 268 height 23
click at [559, 289] on input "request_content *" at bounding box center [629, 290] width 268 height 23
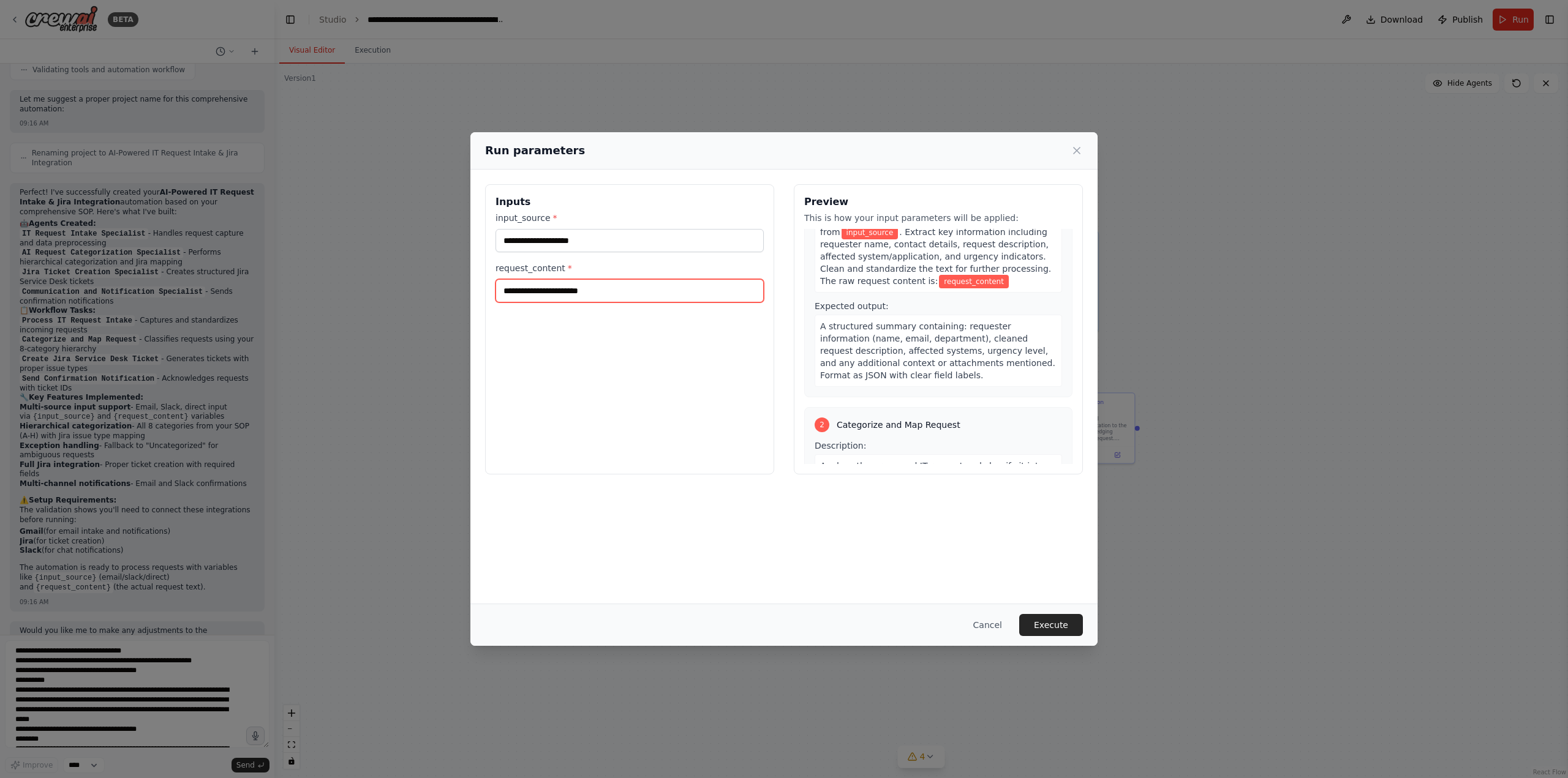
scroll to position [0, 0]
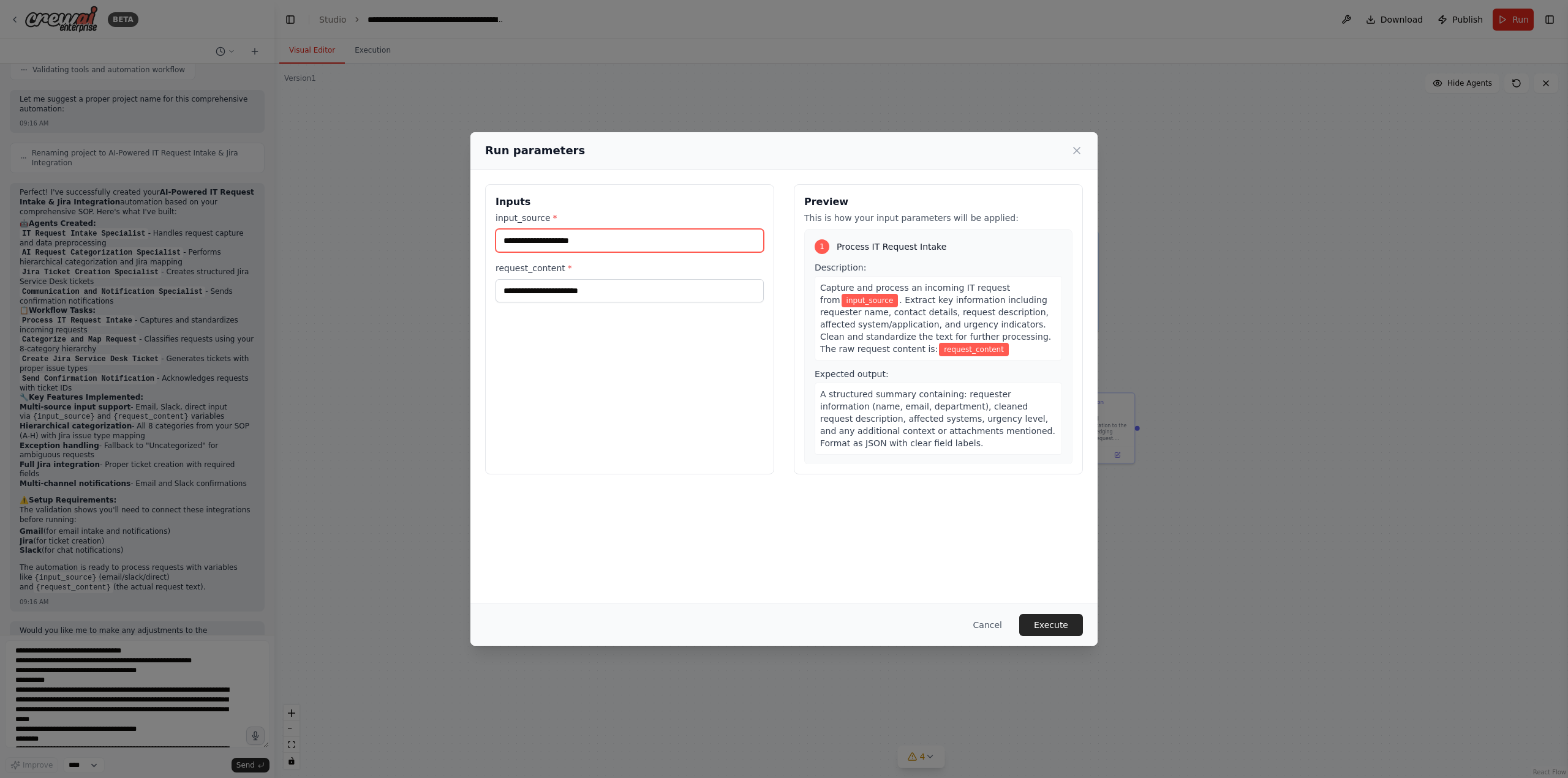
click at [603, 244] on input "input_source *" at bounding box center [629, 240] width 268 height 23
type input "****"
click at [623, 300] on input "request_content *" at bounding box center [629, 290] width 268 height 23
drag, startPoint x: 570, startPoint y: 284, endPoint x: 571, endPoint y: 292, distance: 8.1
click at [570, 284] on input "request_content *" at bounding box center [629, 290] width 268 height 23
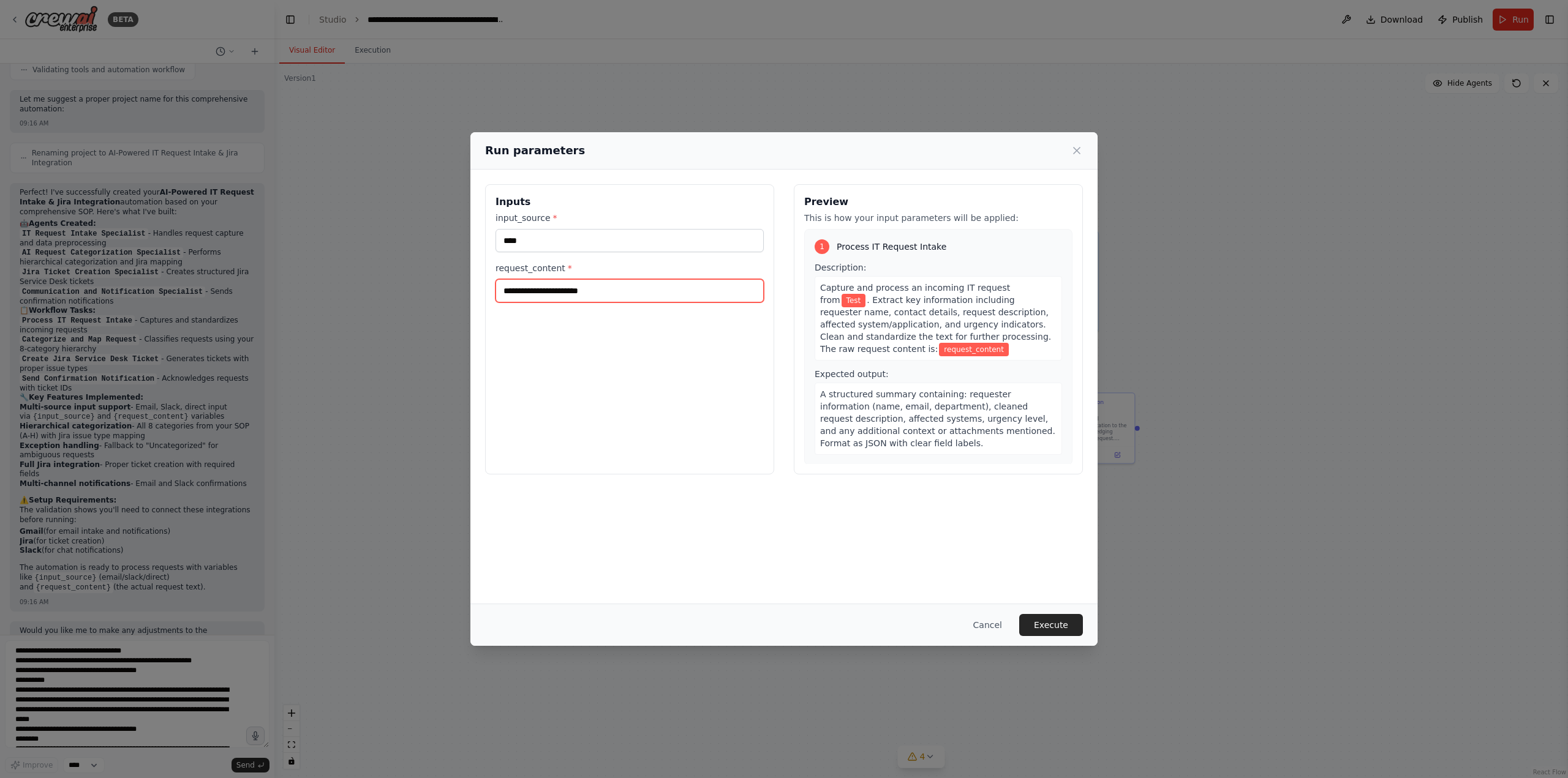
paste input "**********"
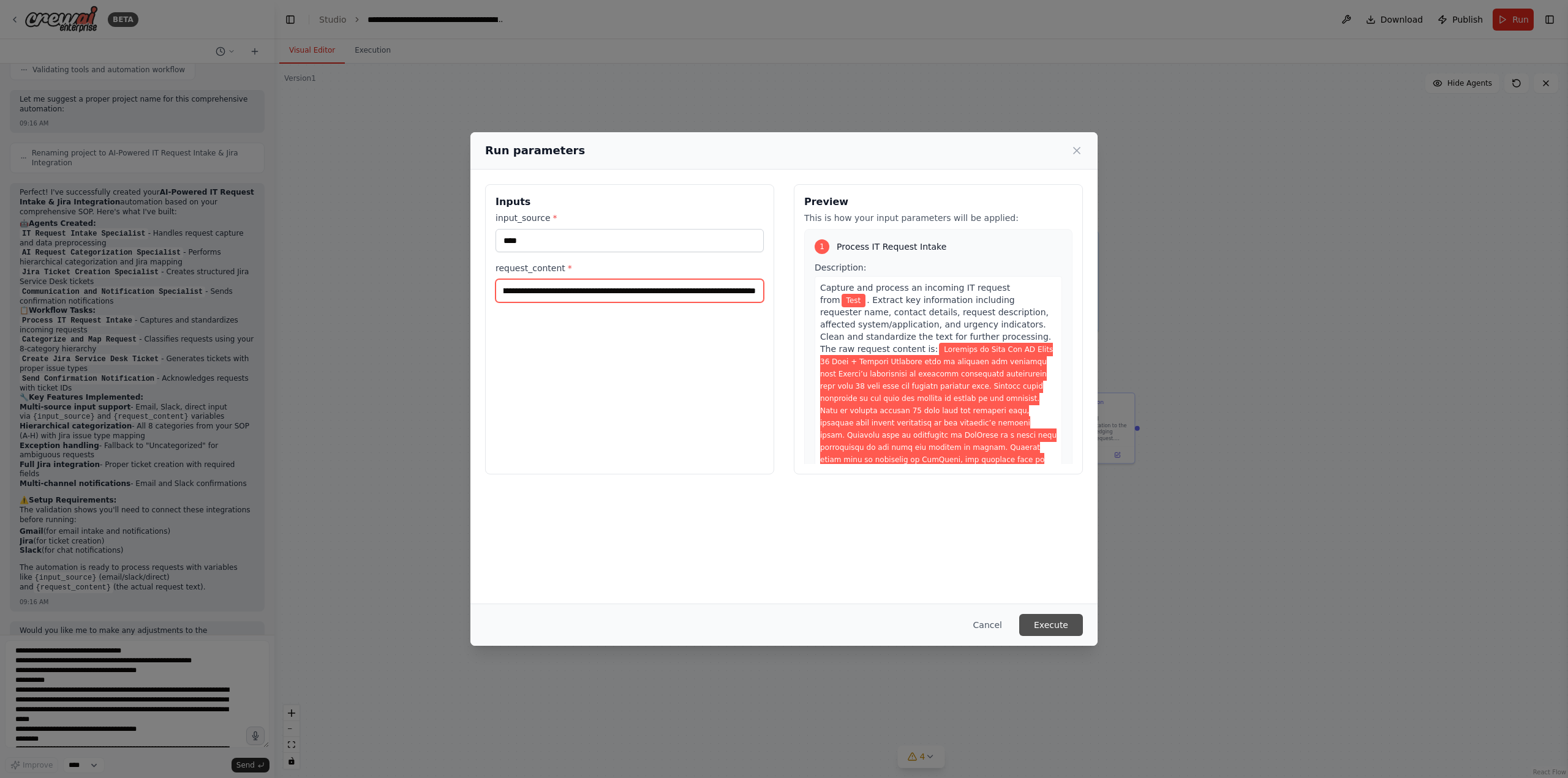
type input "**********"
click at [1063, 623] on button "Execute" at bounding box center [1050, 625] width 64 height 22
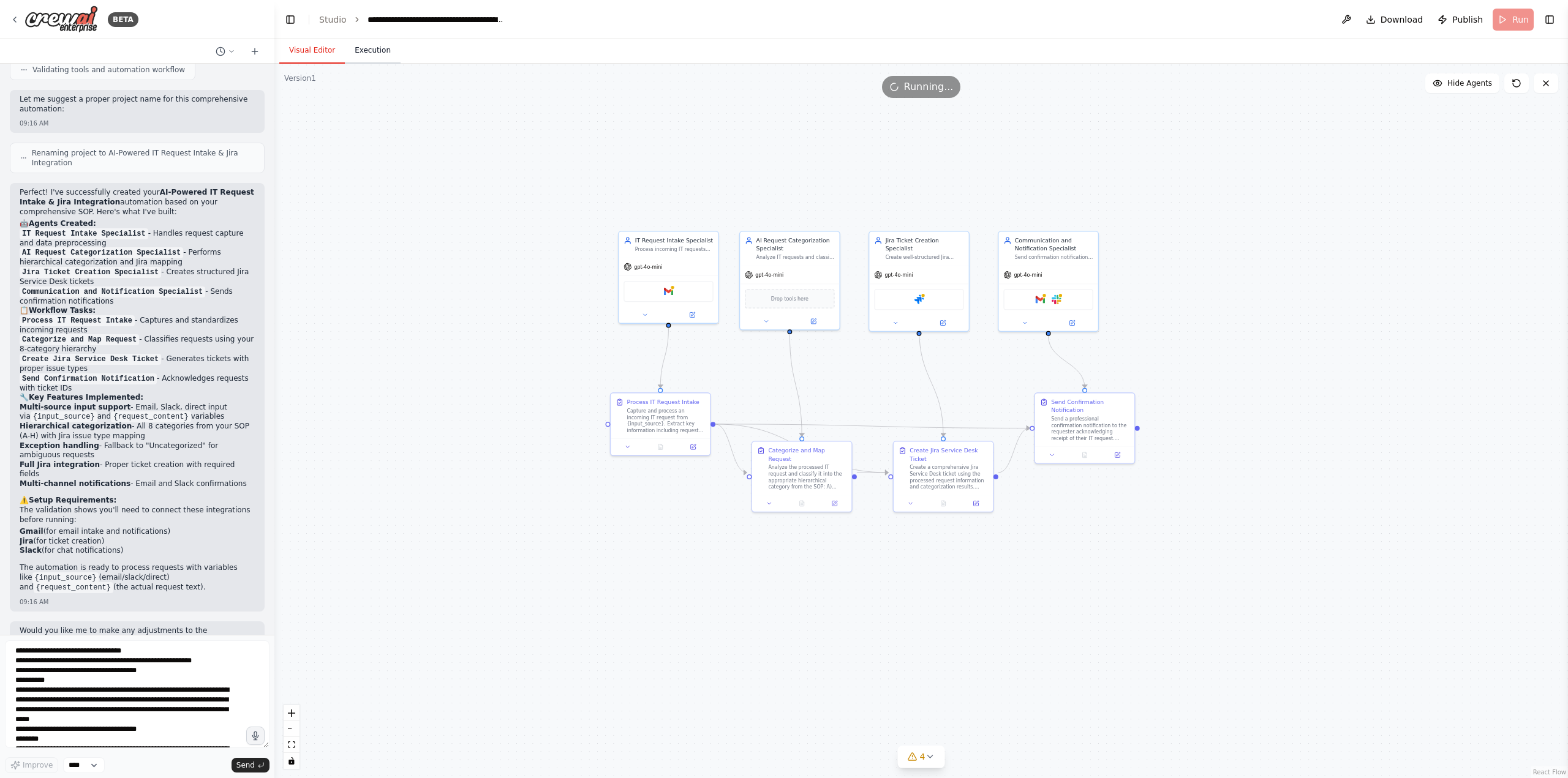
click at [387, 44] on button "Execution" at bounding box center [373, 51] width 56 height 26
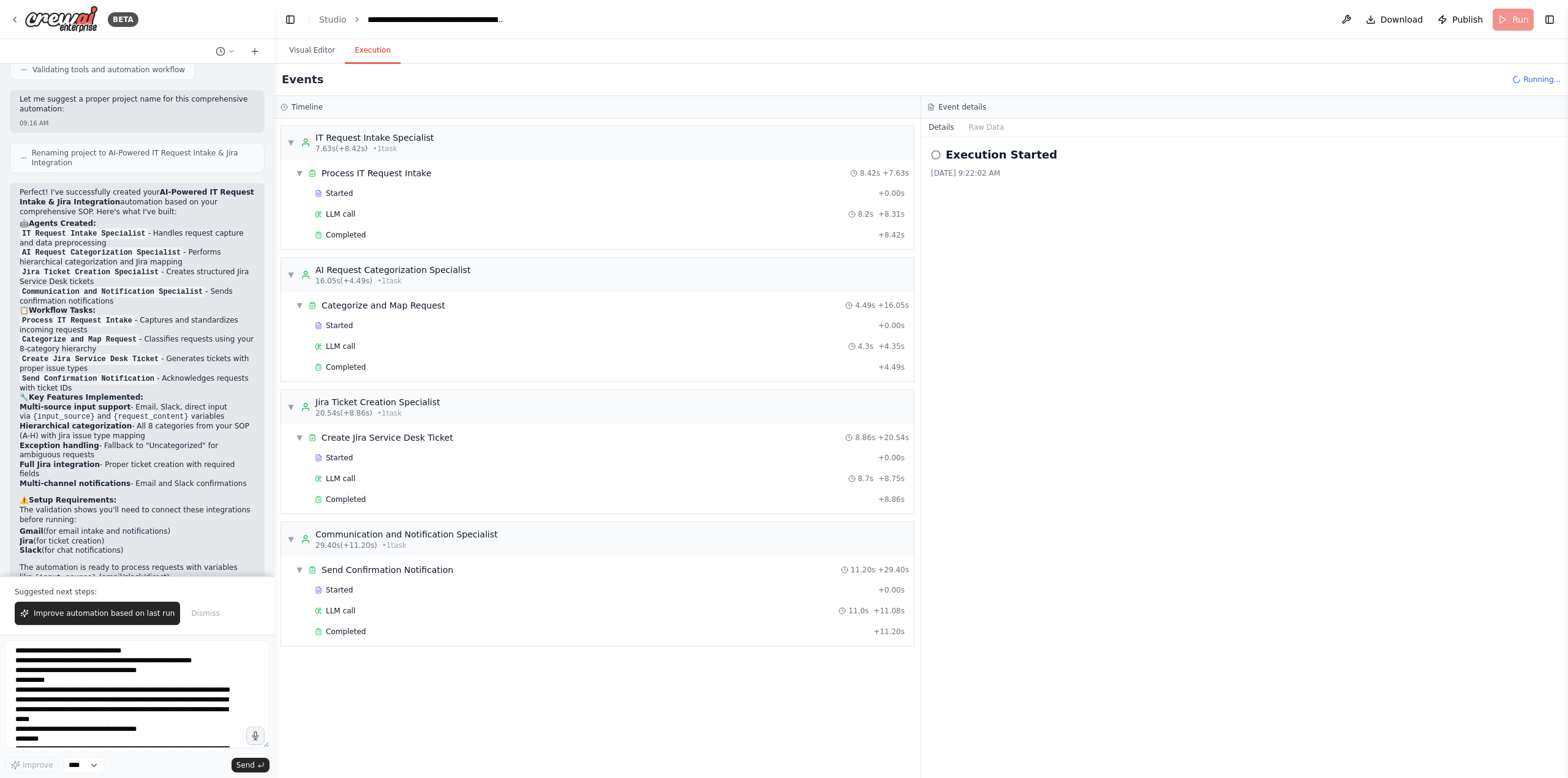
scroll to position [1787, 0]
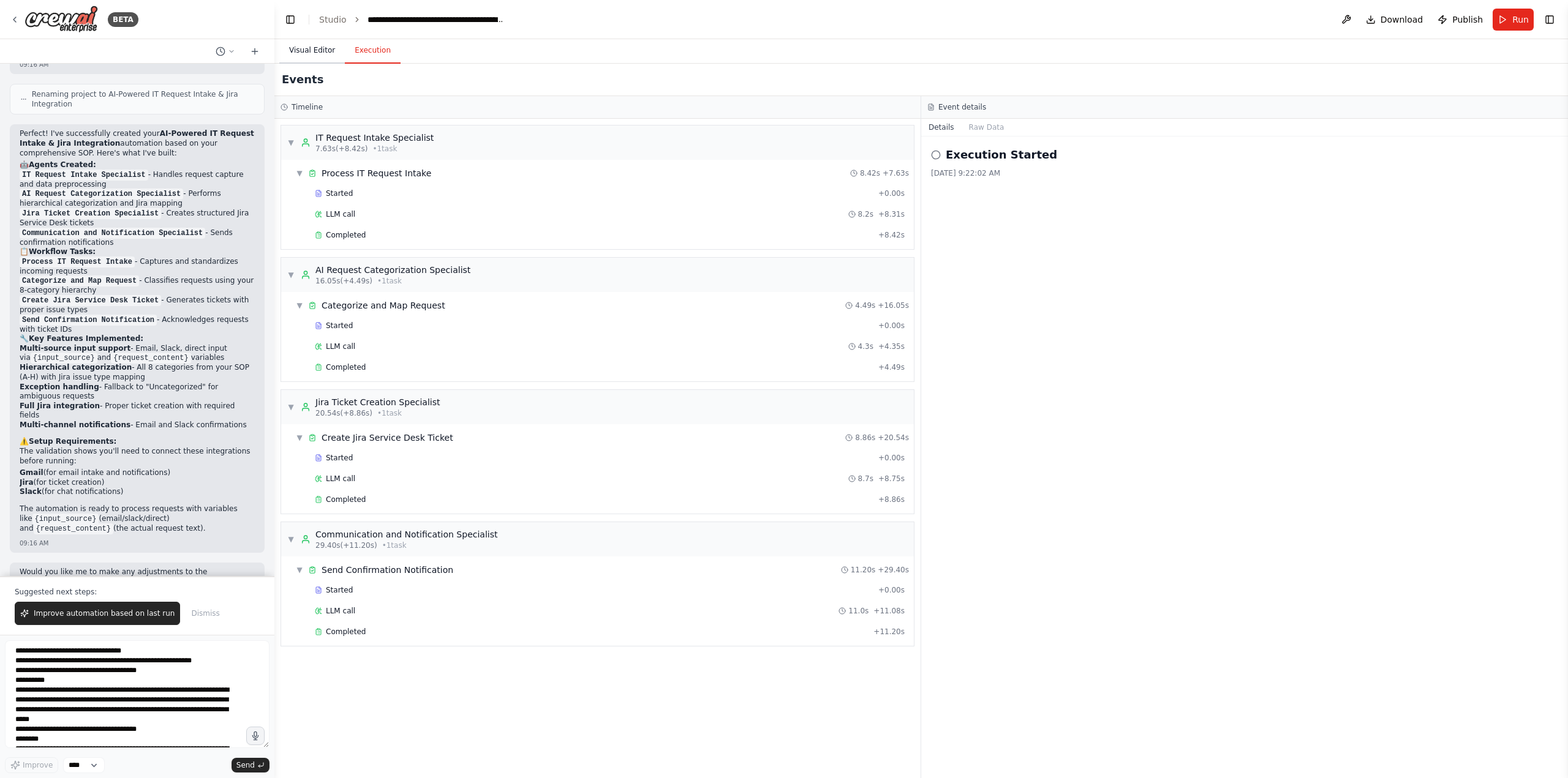
click at [307, 55] on button "Visual Editor" at bounding box center [312, 51] width 66 height 26
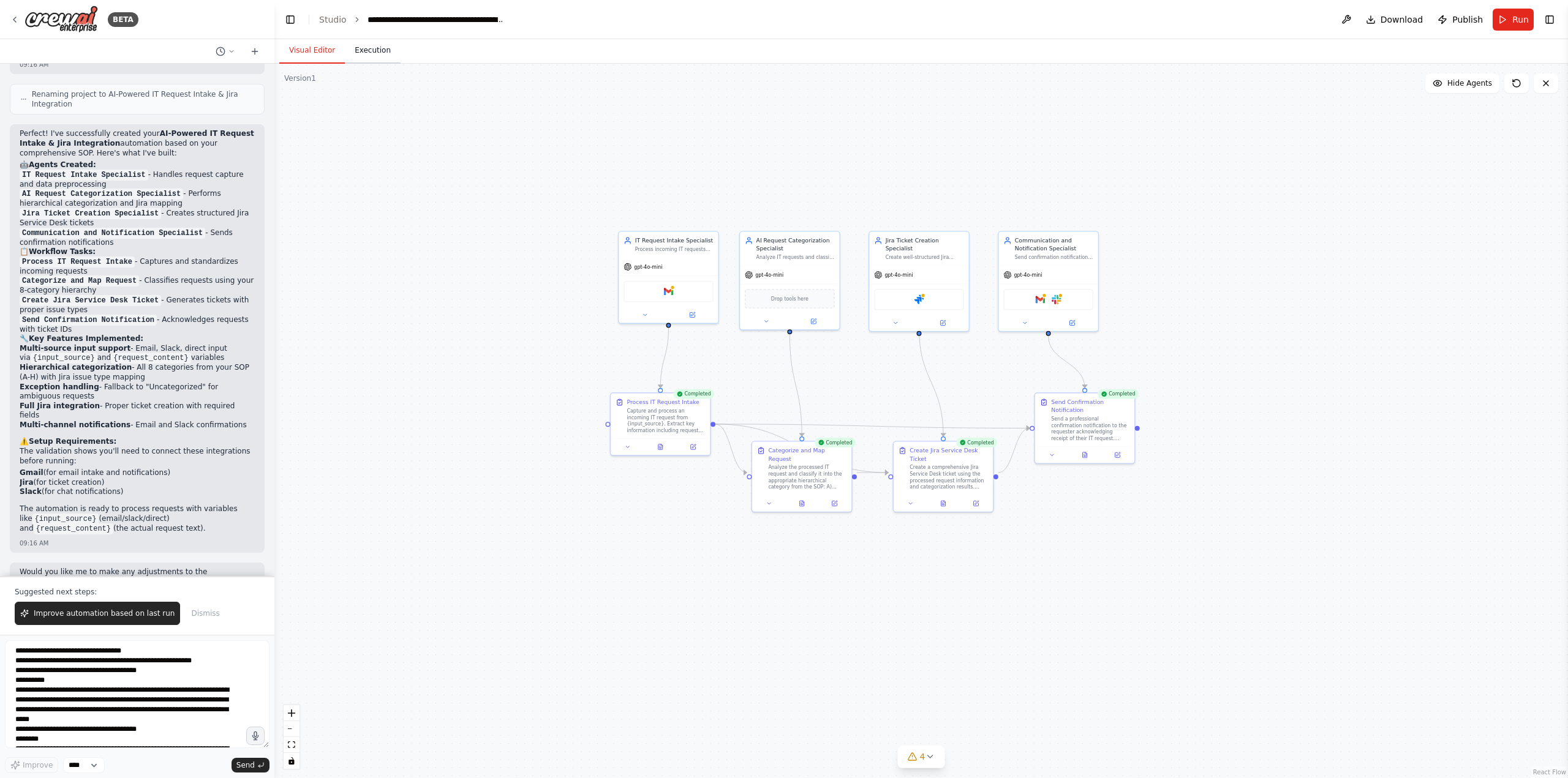
click at [384, 57] on button "Execution" at bounding box center [373, 51] width 56 height 26
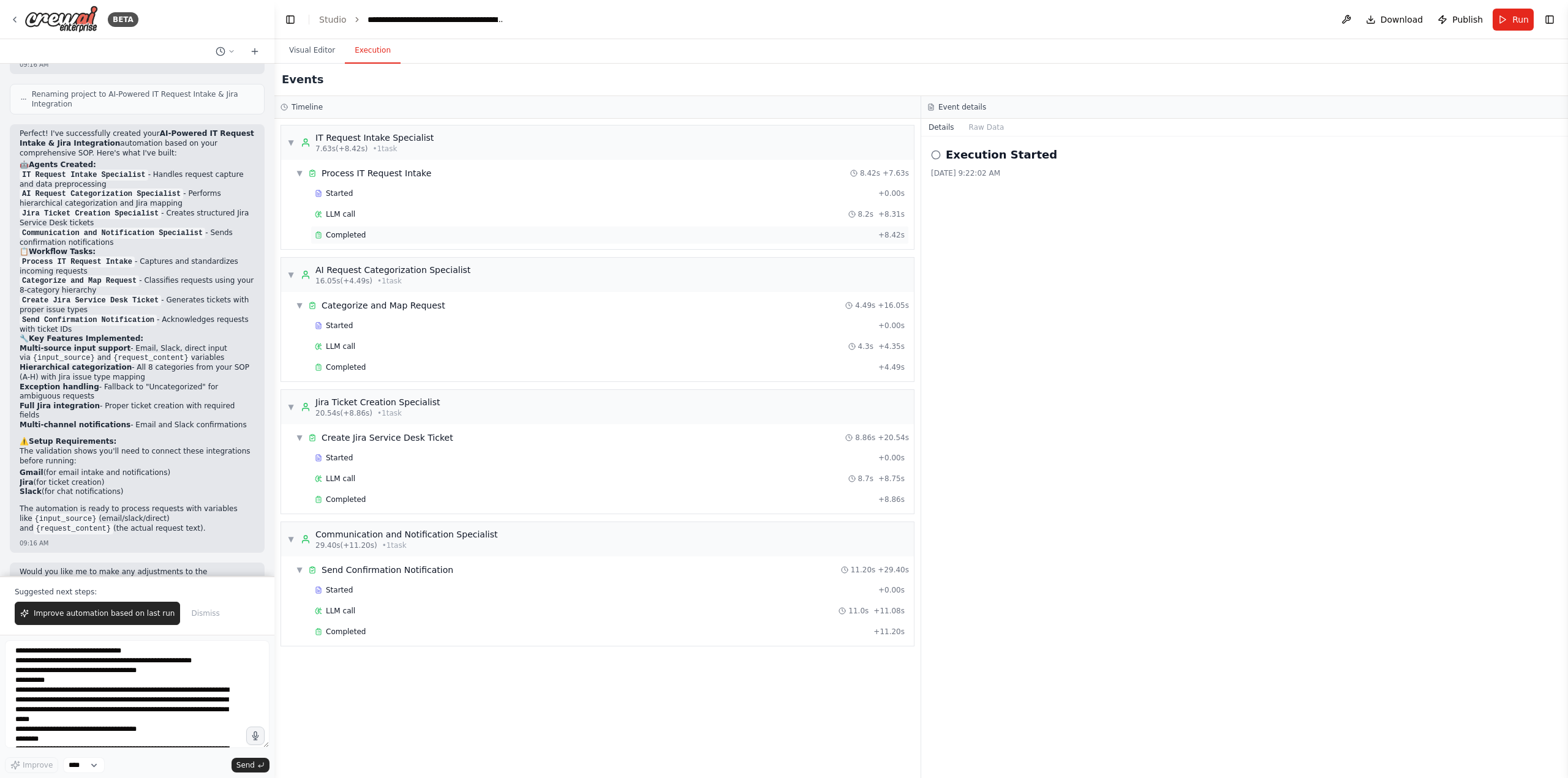
click at [344, 237] on span "Completed" at bounding box center [345, 235] width 40 height 10
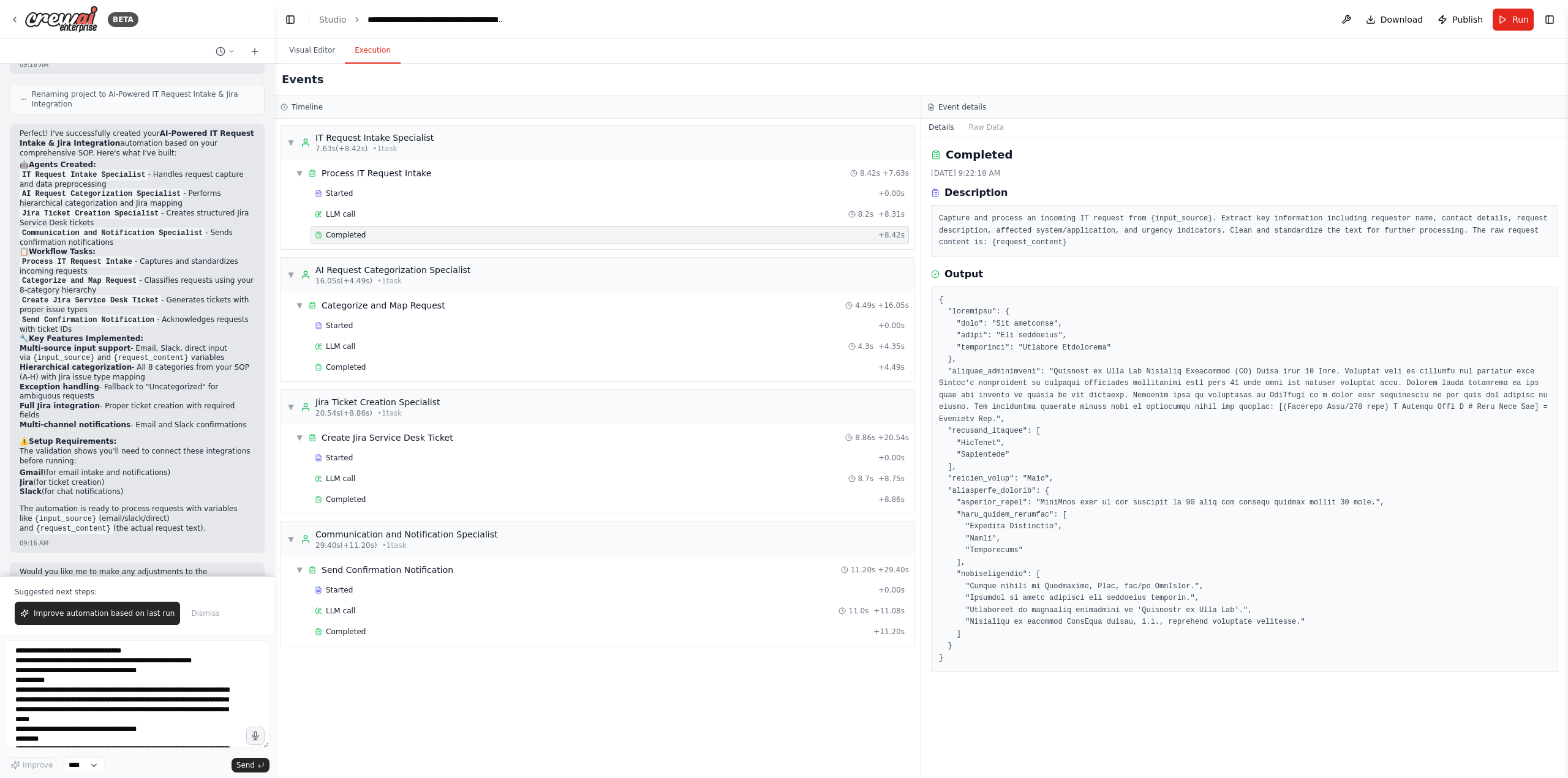
click at [1017, 336] on pre at bounding box center [1244, 478] width 611 height 370
click at [999, 325] on pre at bounding box center [1244, 478] width 611 height 370
click at [366, 362] on div "Completed + 4.49s" at bounding box center [610, 367] width 598 height 19
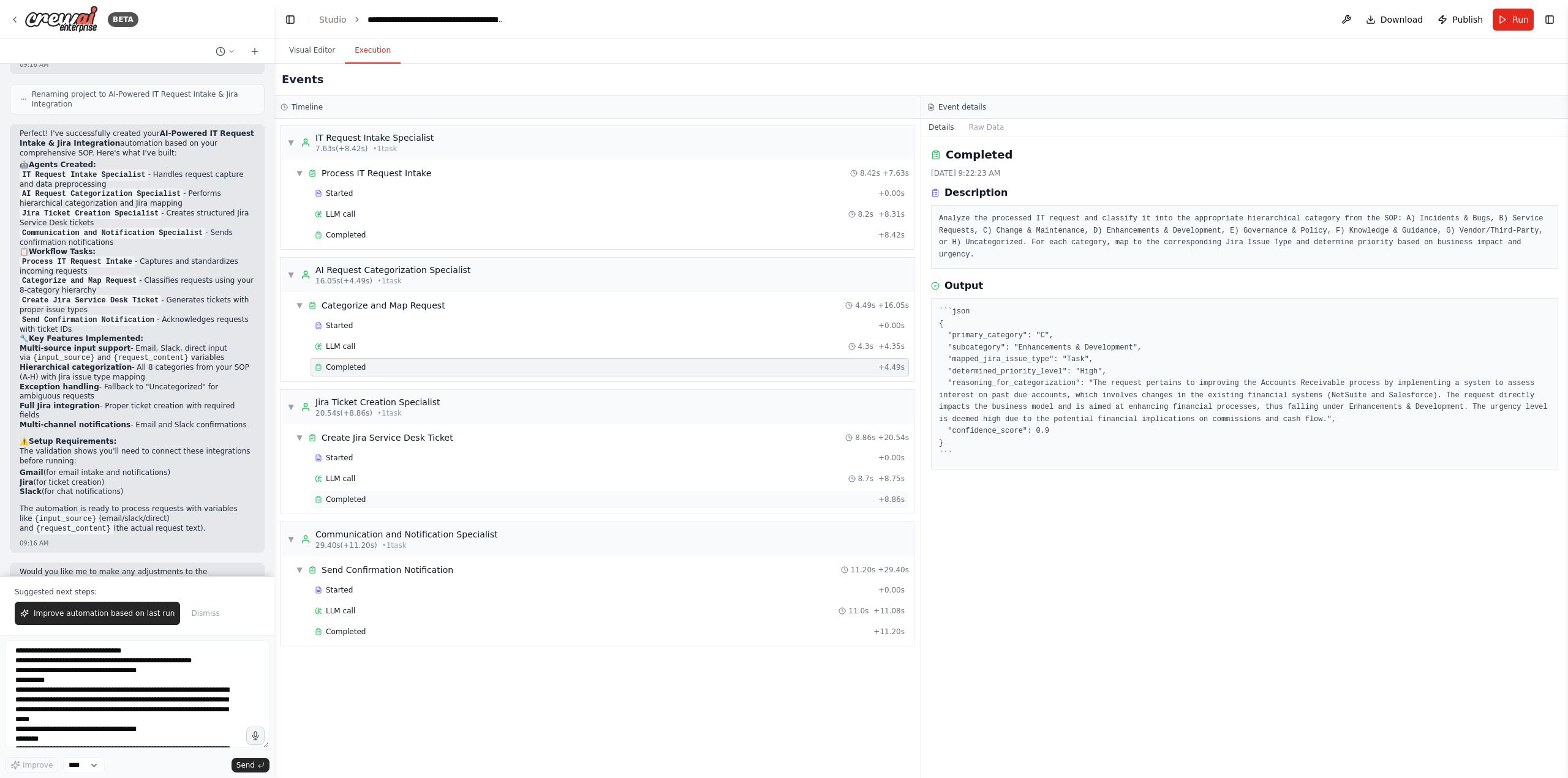
click at [347, 503] on span "Completed" at bounding box center [345, 499] width 40 height 10
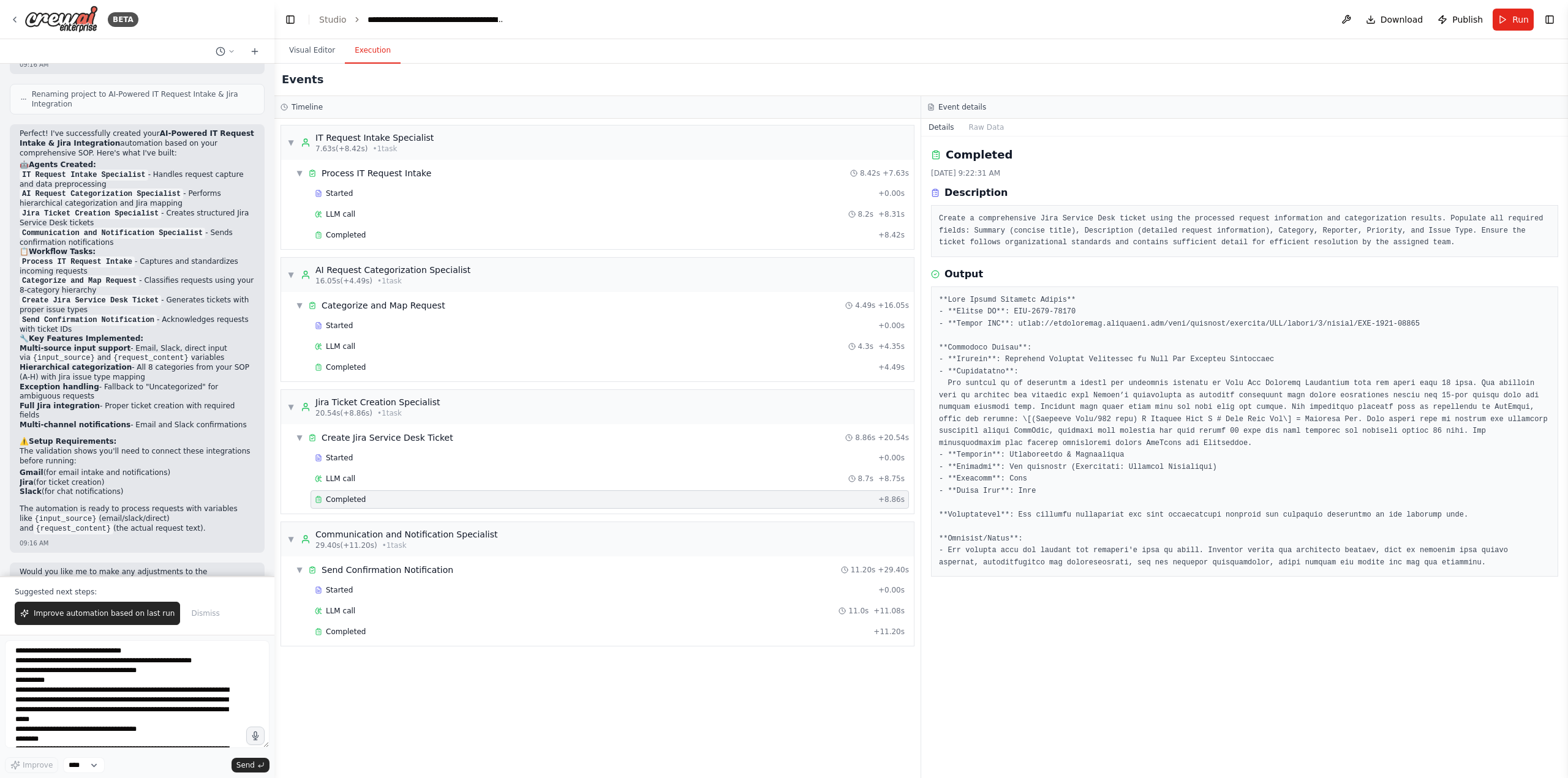
click at [1021, 312] on pre at bounding box center [1244, 431] width 611 height 274
click at [1062, 325] on pre at bounding box center [1244, 431] width 611 height 274
drag, startPoint x: 1010, startPoint y: 322, endPoint x: 1381, endPoint y: 325, distance: 371.0
click at [1381, 325] on pre at bounding box center [1244, 431] width 611 height 274
copy pre "[URL][DOMAIN_NAME]"
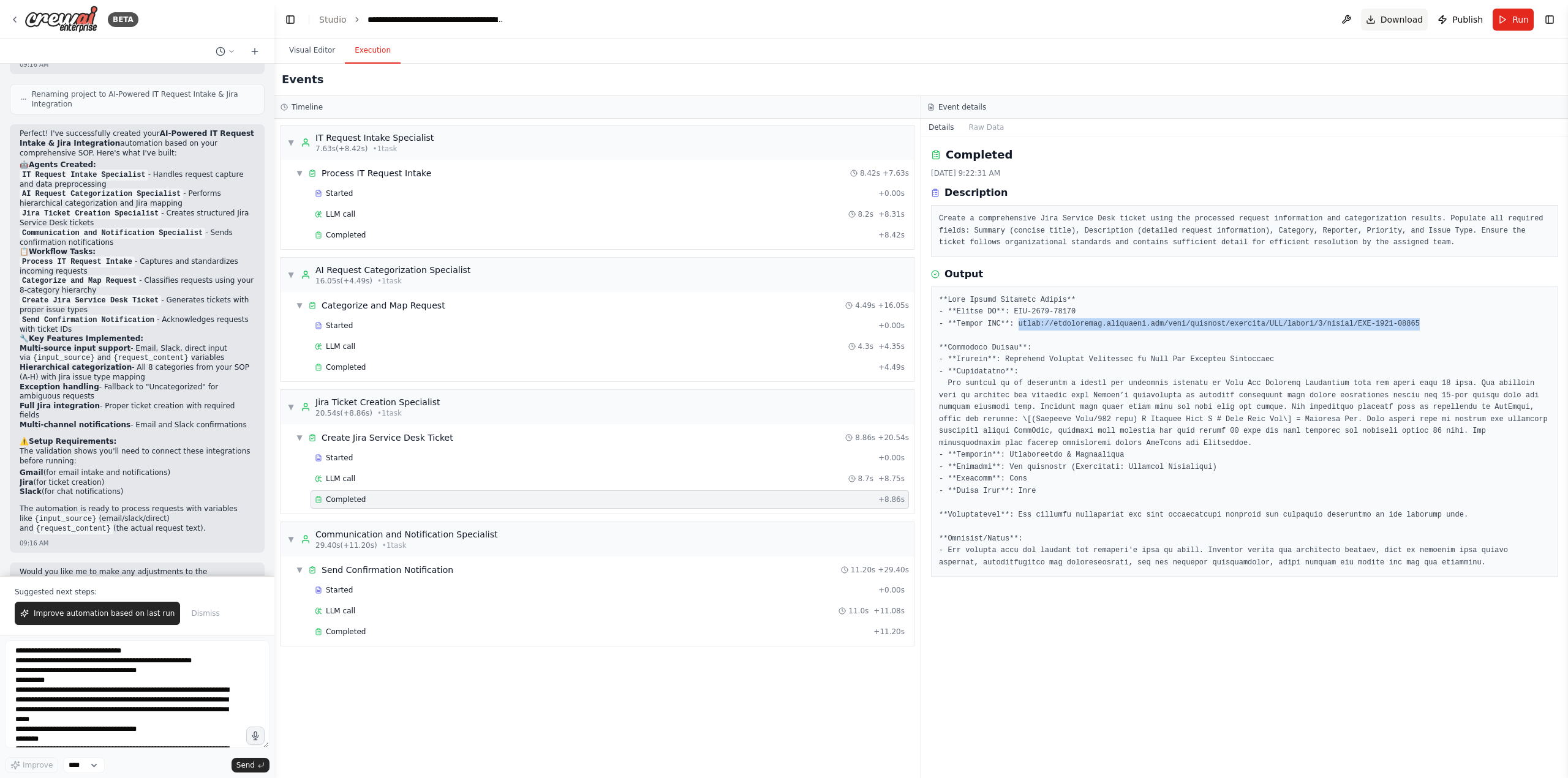
click at [1420, 20] on span "Download" at bounding box center [1402, 19] width 43 height 12
click at [334, 634] on span "Completed" at bounding box center [345, 631] width 40 height 10
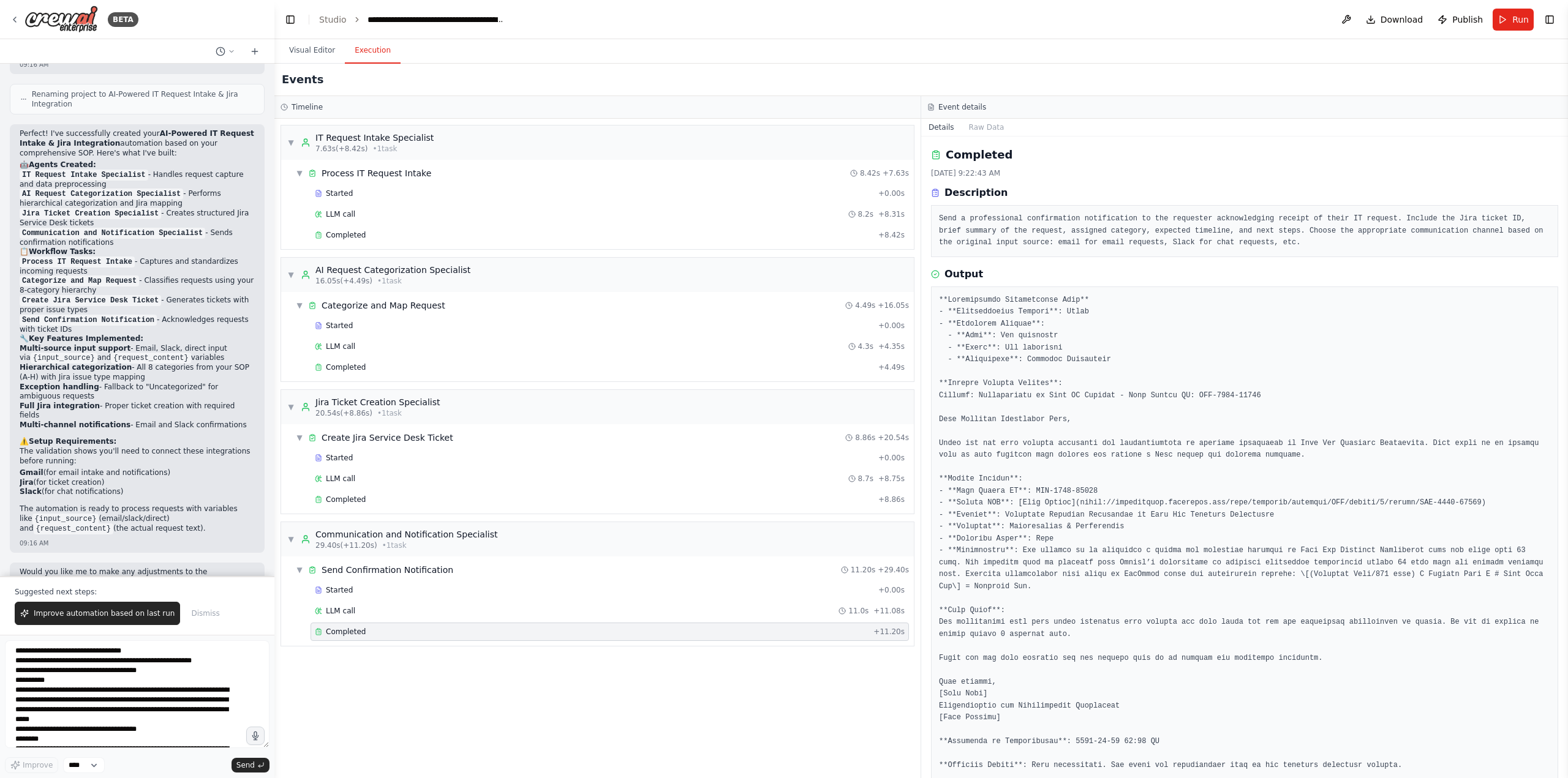
scroll to position [33, 0]
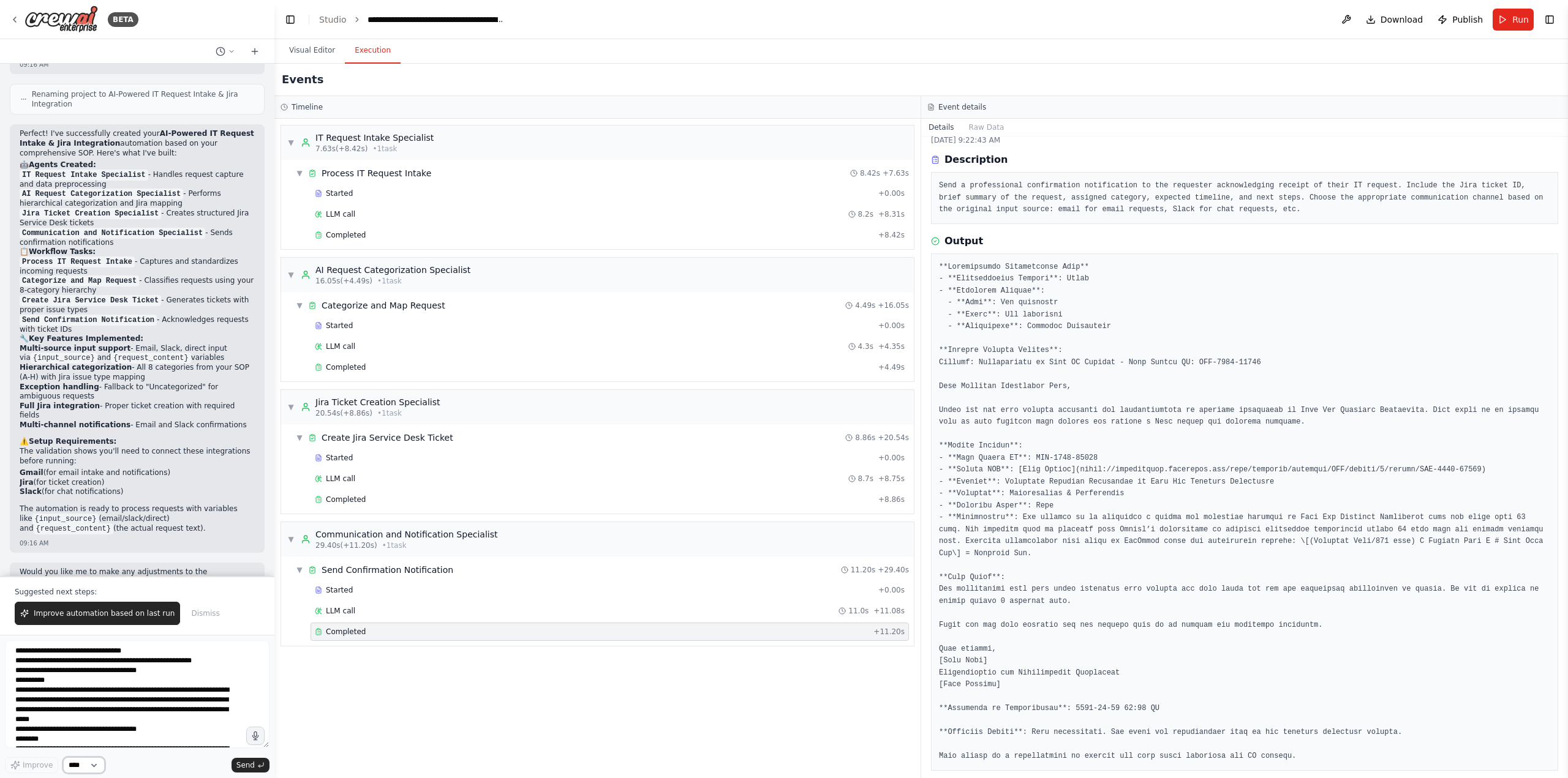
click at [76, 764] on select "****" at bounding box center [84, 764] width 42 height 16
click at [109, 691] on textarea at bounding box center [136, 694] width 264 height 108
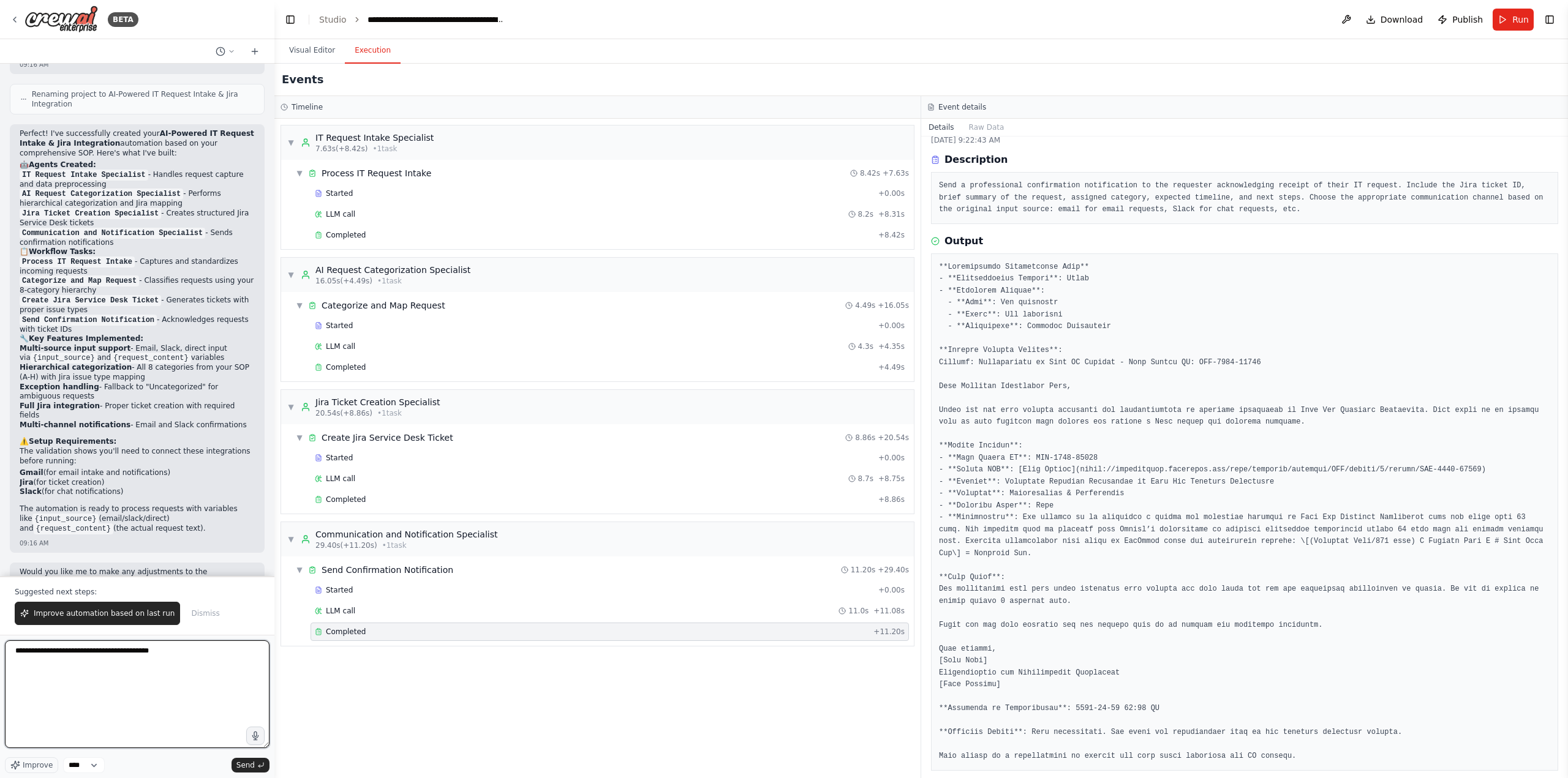
type textarea "**********"
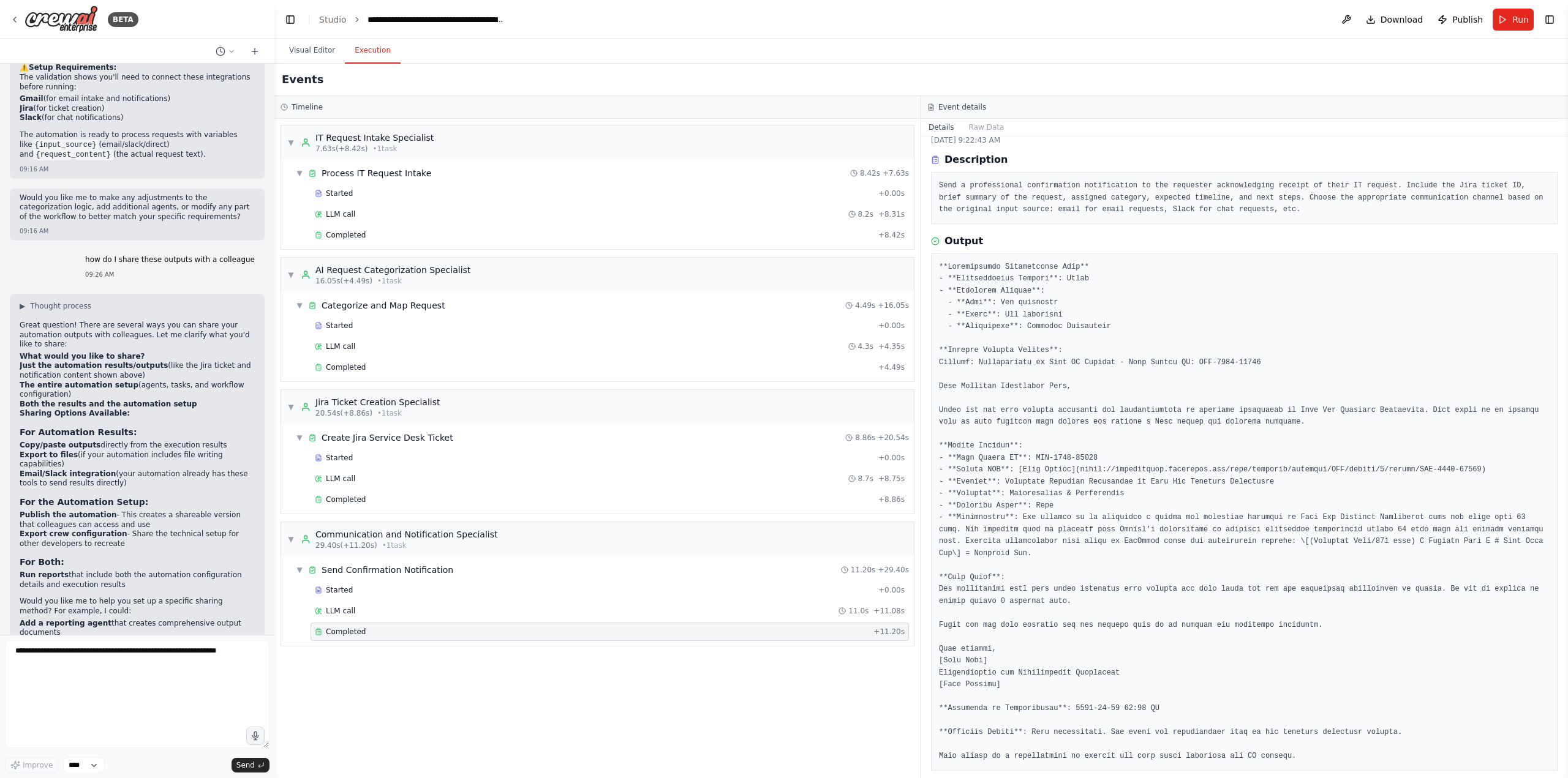
scroll to position [2173, 0]
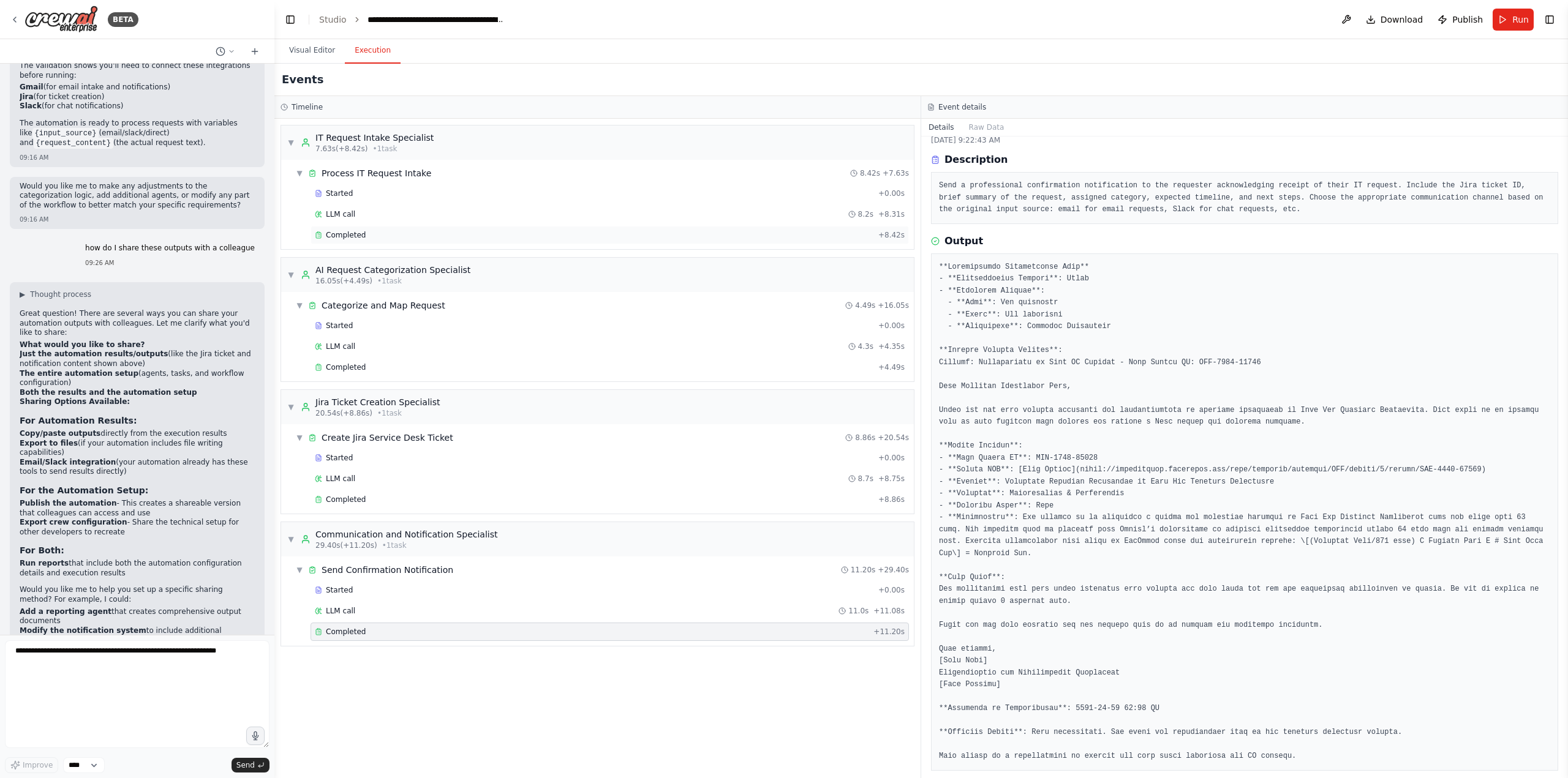
click at [356, 233] on span "Completed" at bounding box center [345, 235] width 40 height 10
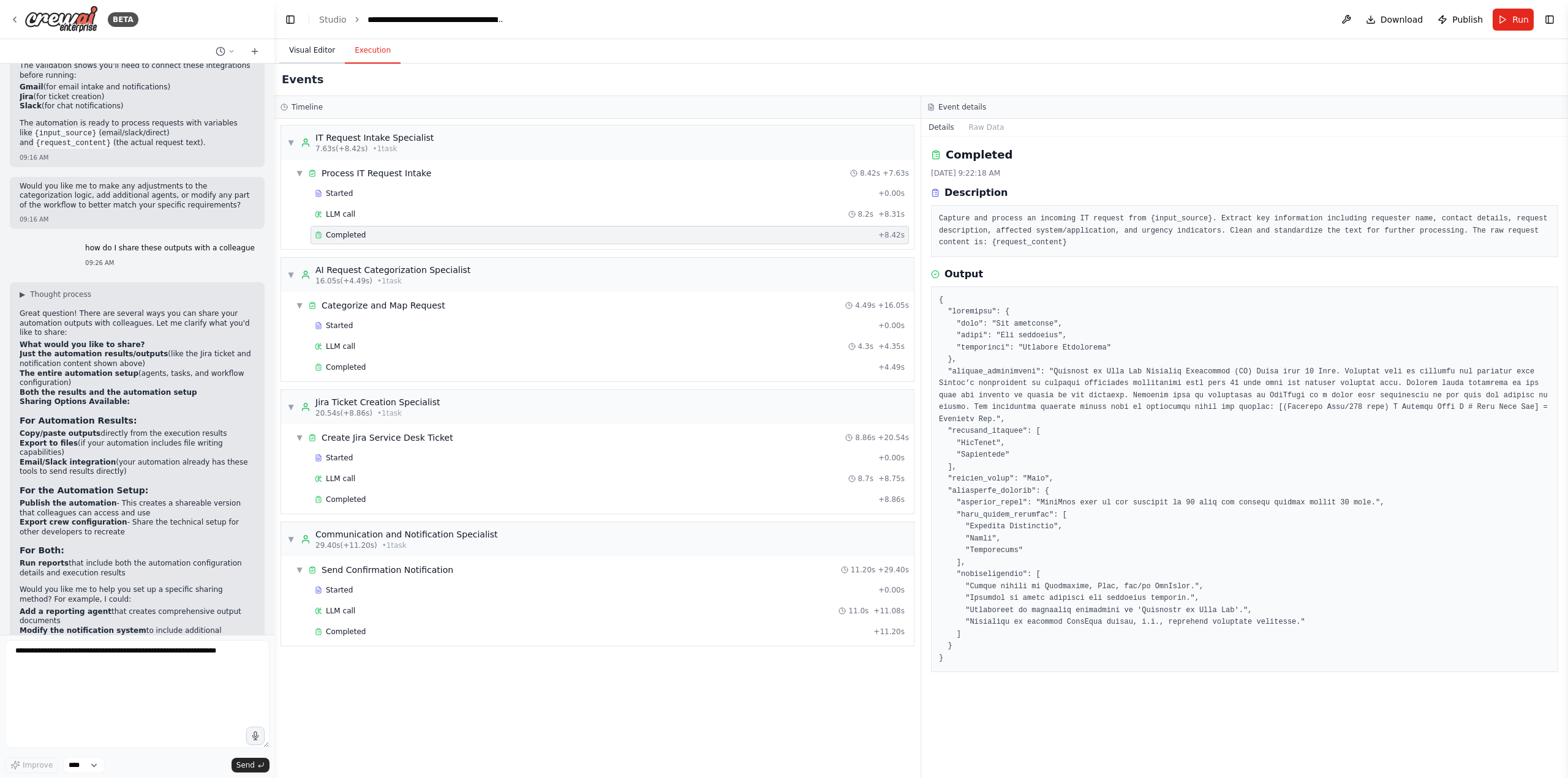
click at [303, 56] on button "Visual Editor" at bounding box center [312, 51] width 66 height 26
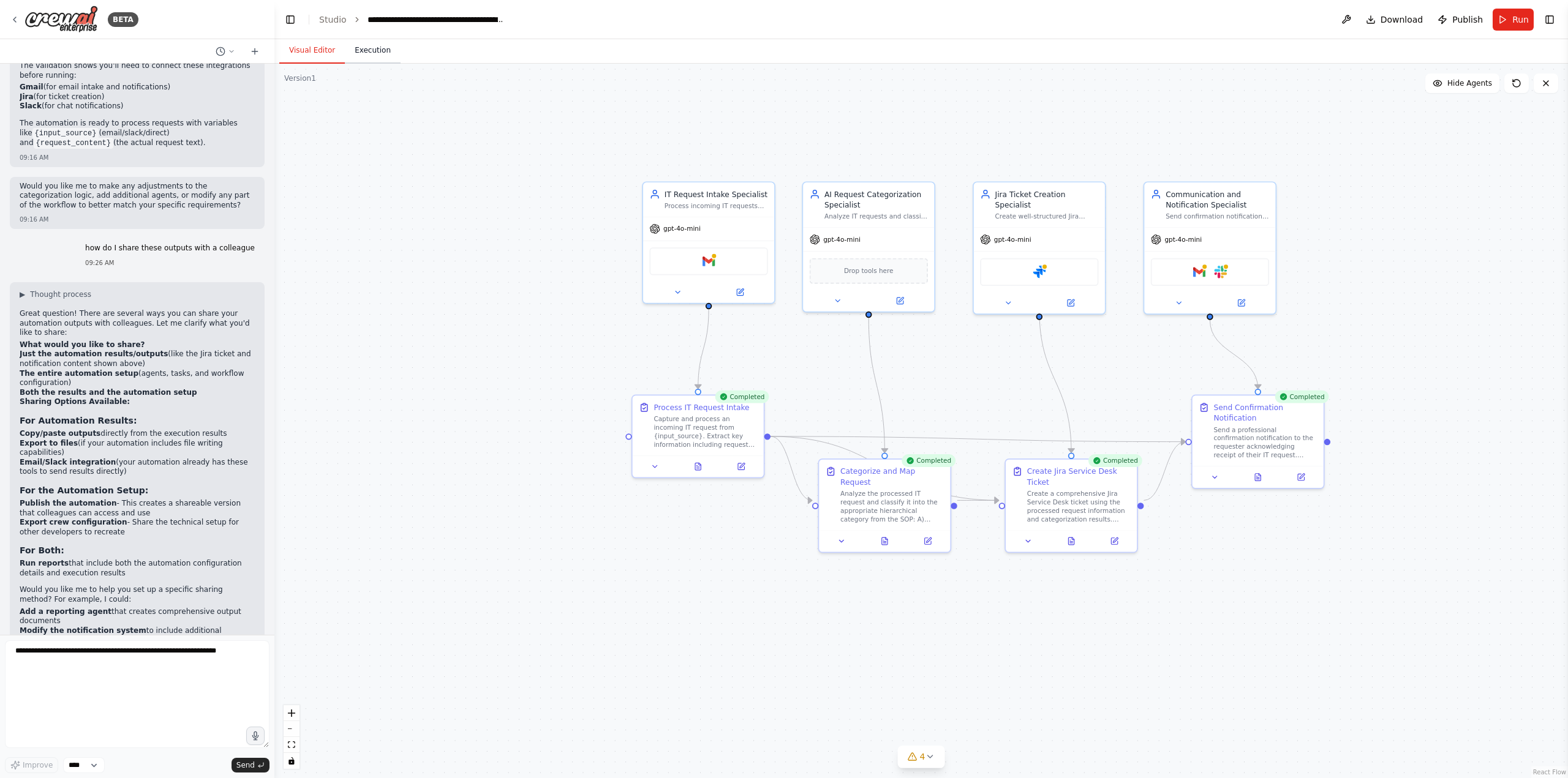
click at [369, 58] on button "Execution" at bounding box center [373, 51] width 56 height 26
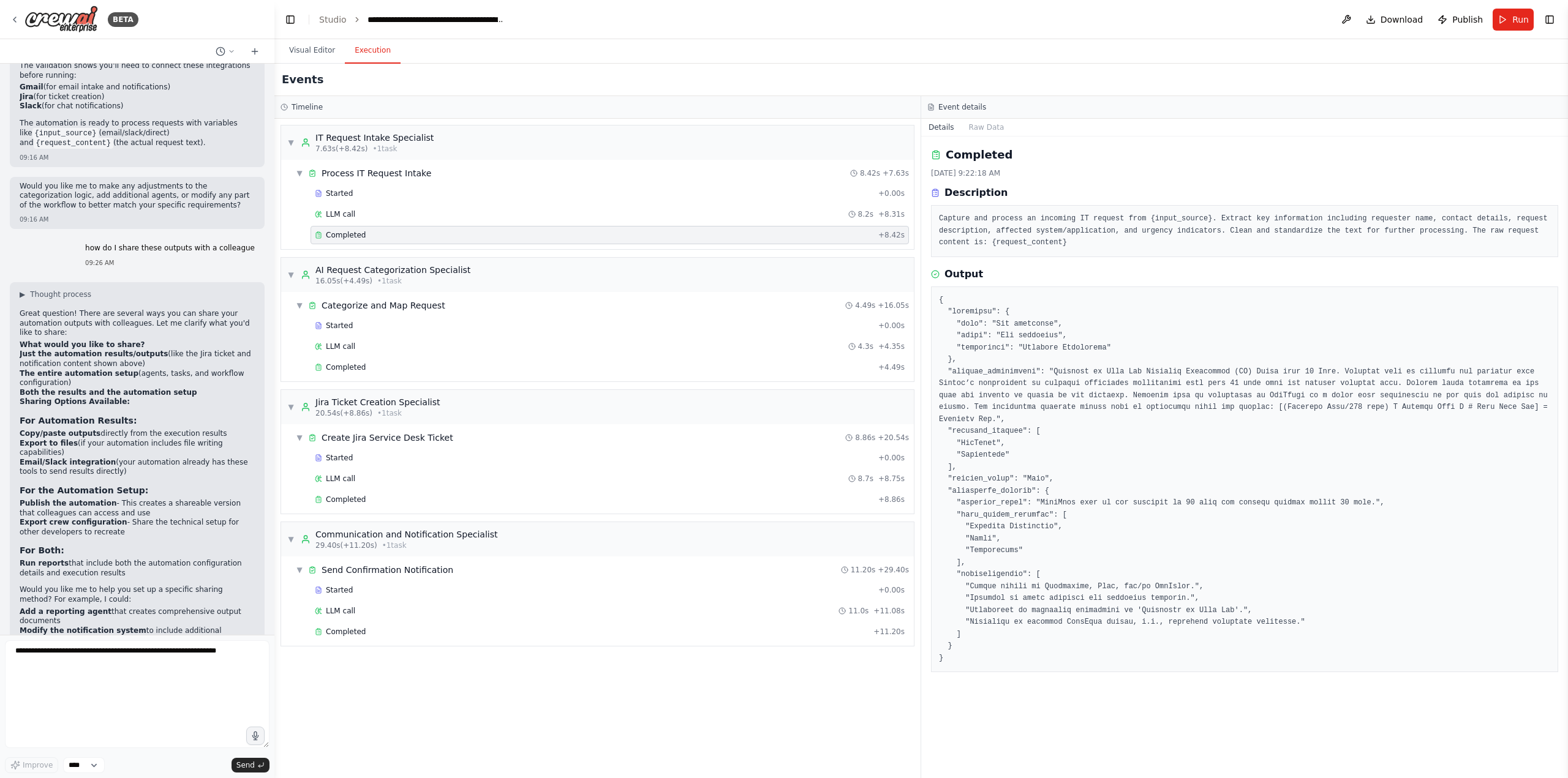
click at [350, 236] on span "Completed" at bounding box center [345, 235] width 40 height 10
click at [292, 141] on span "▼" at bounding box center [291, 142] width 7 height 10
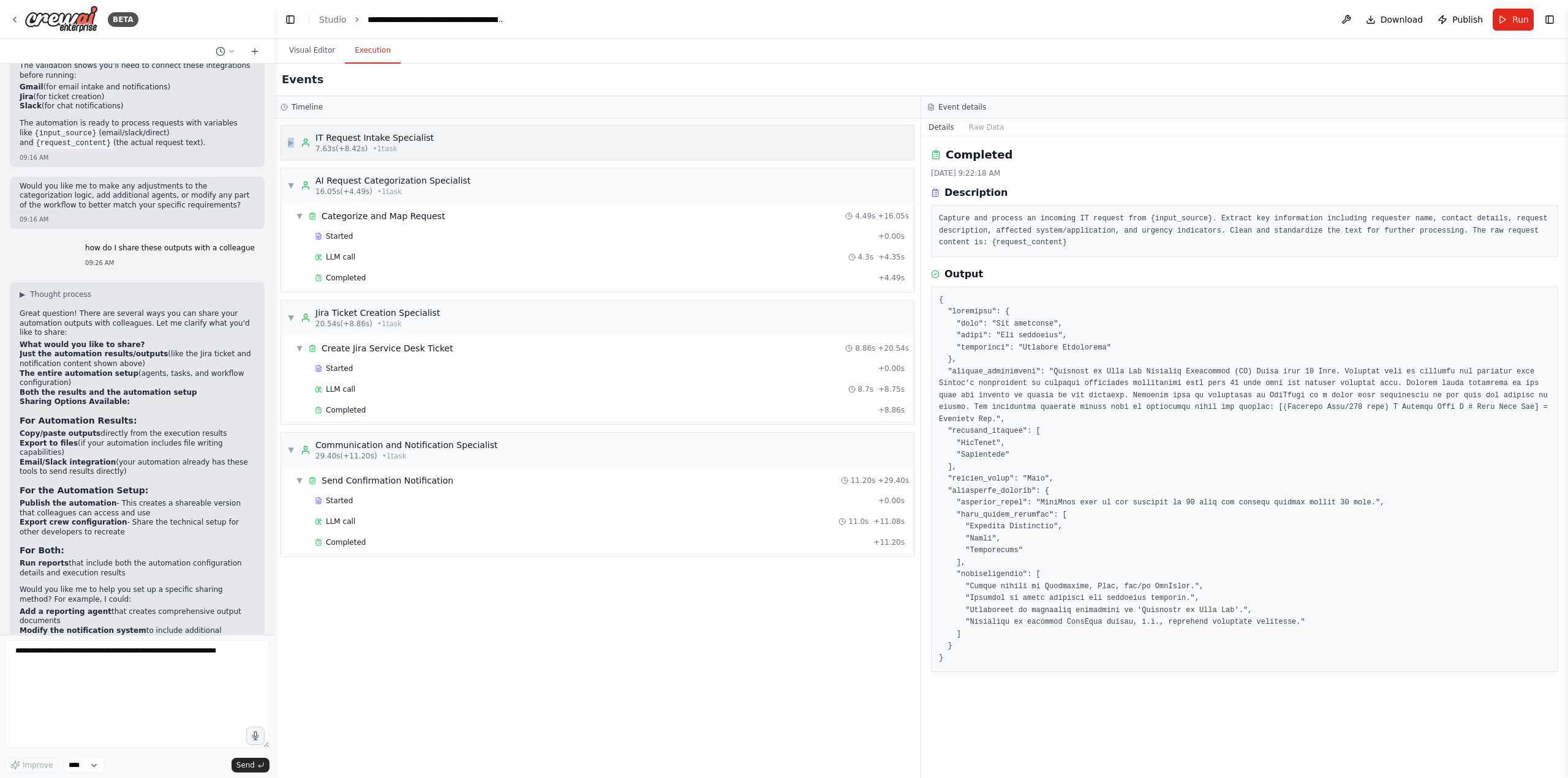
click at [292, 141] on span "▶" at bounding box center [291, 142] width 7 height 10
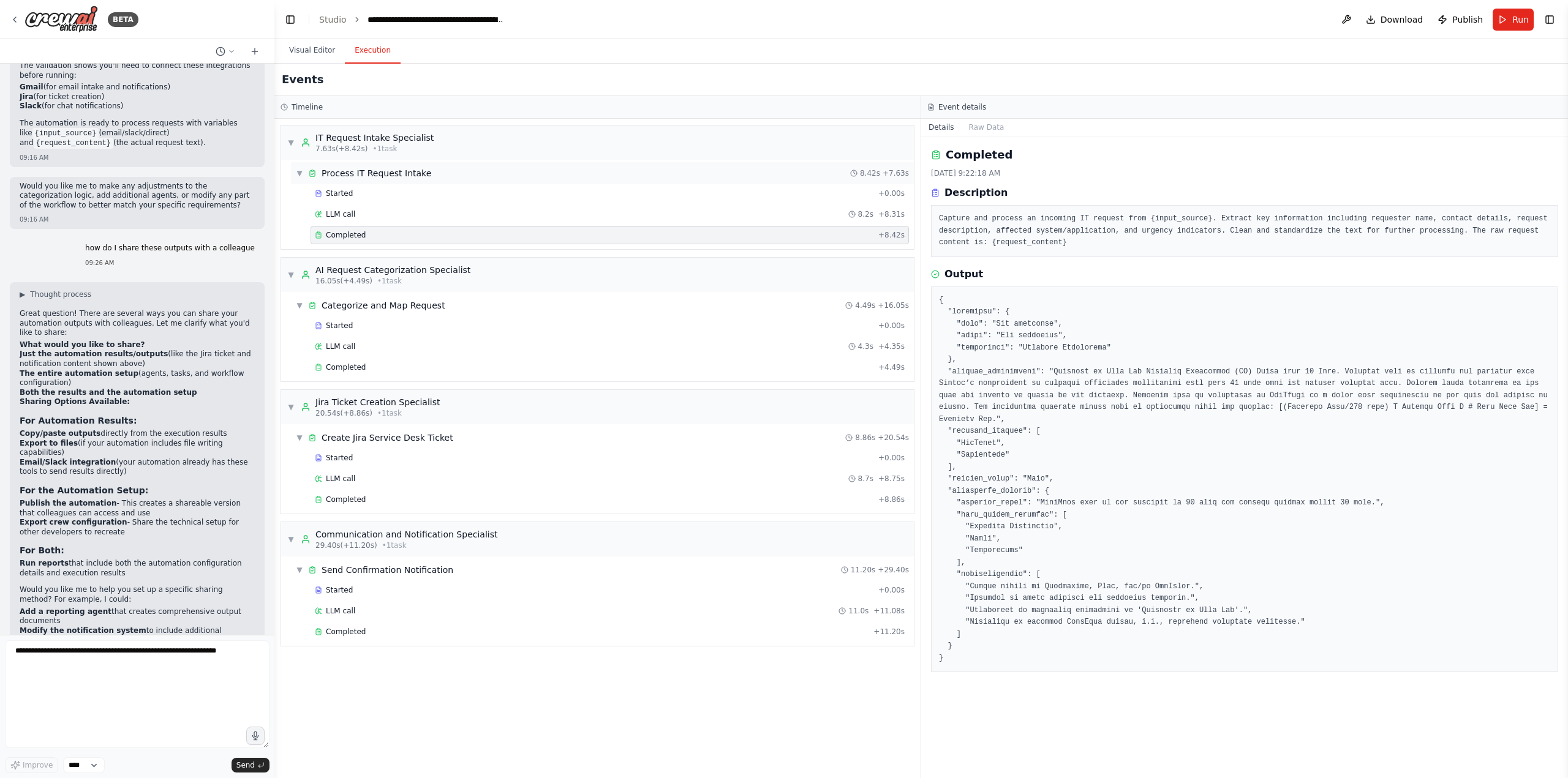
click at [302, 170] on span "▼" at bounding box center [300, 172] width 7 height 10
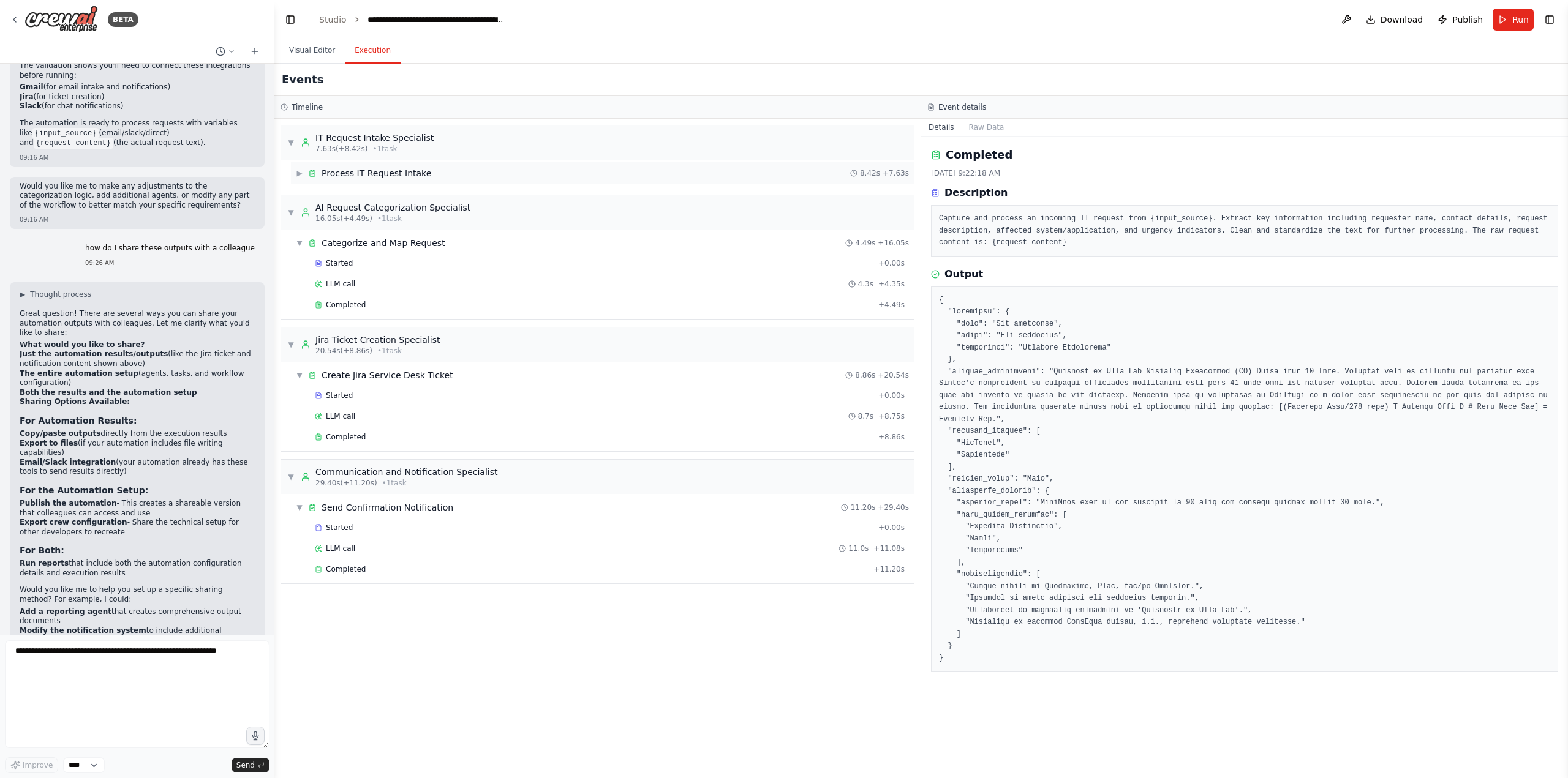
click at [302, 170] on span "▶" at bounding box center [300, 172] width 7 height 10
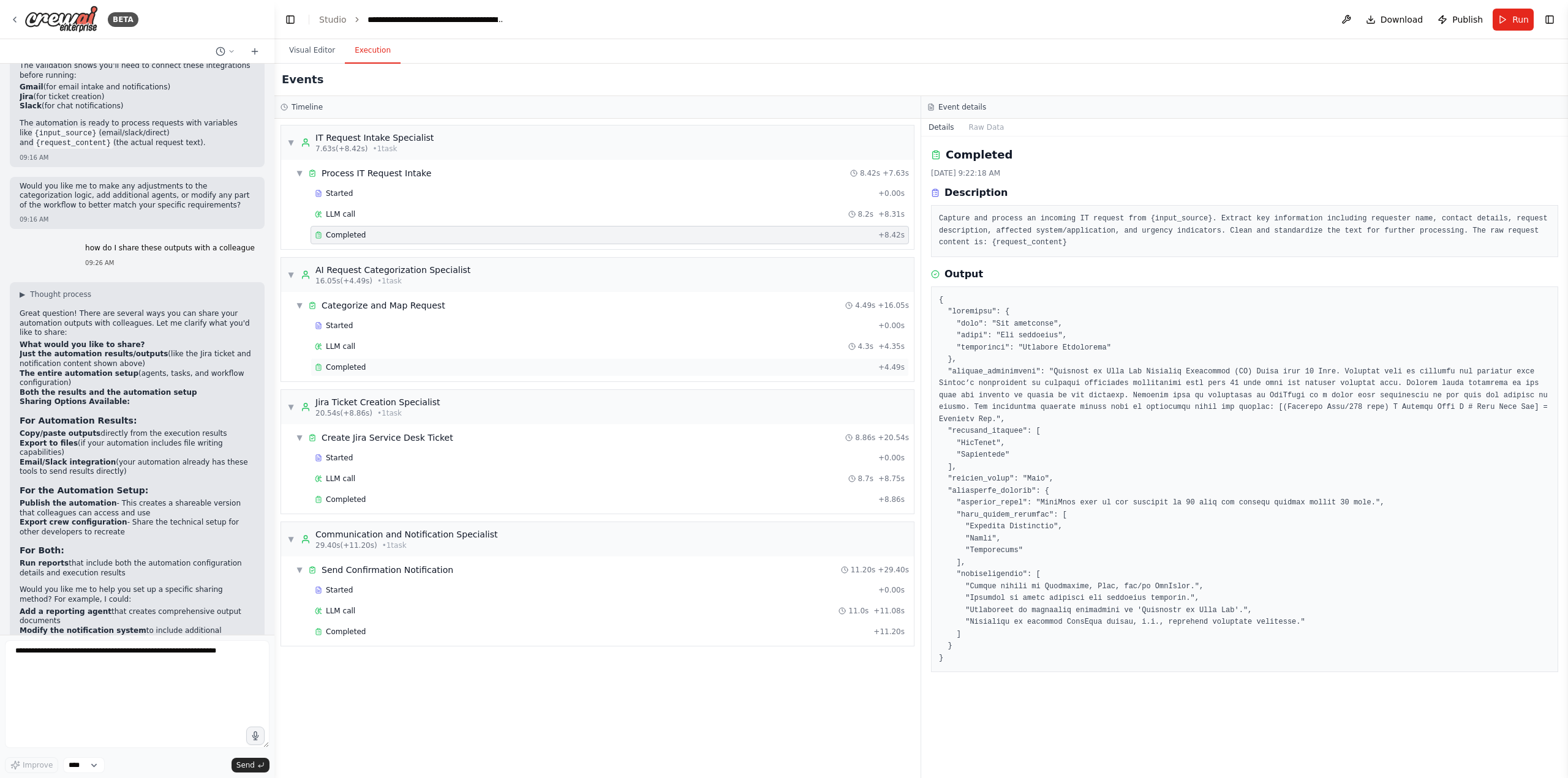
click at [325, 369] on div "Completed" at bounding box center [594, 367] width 559 height 10
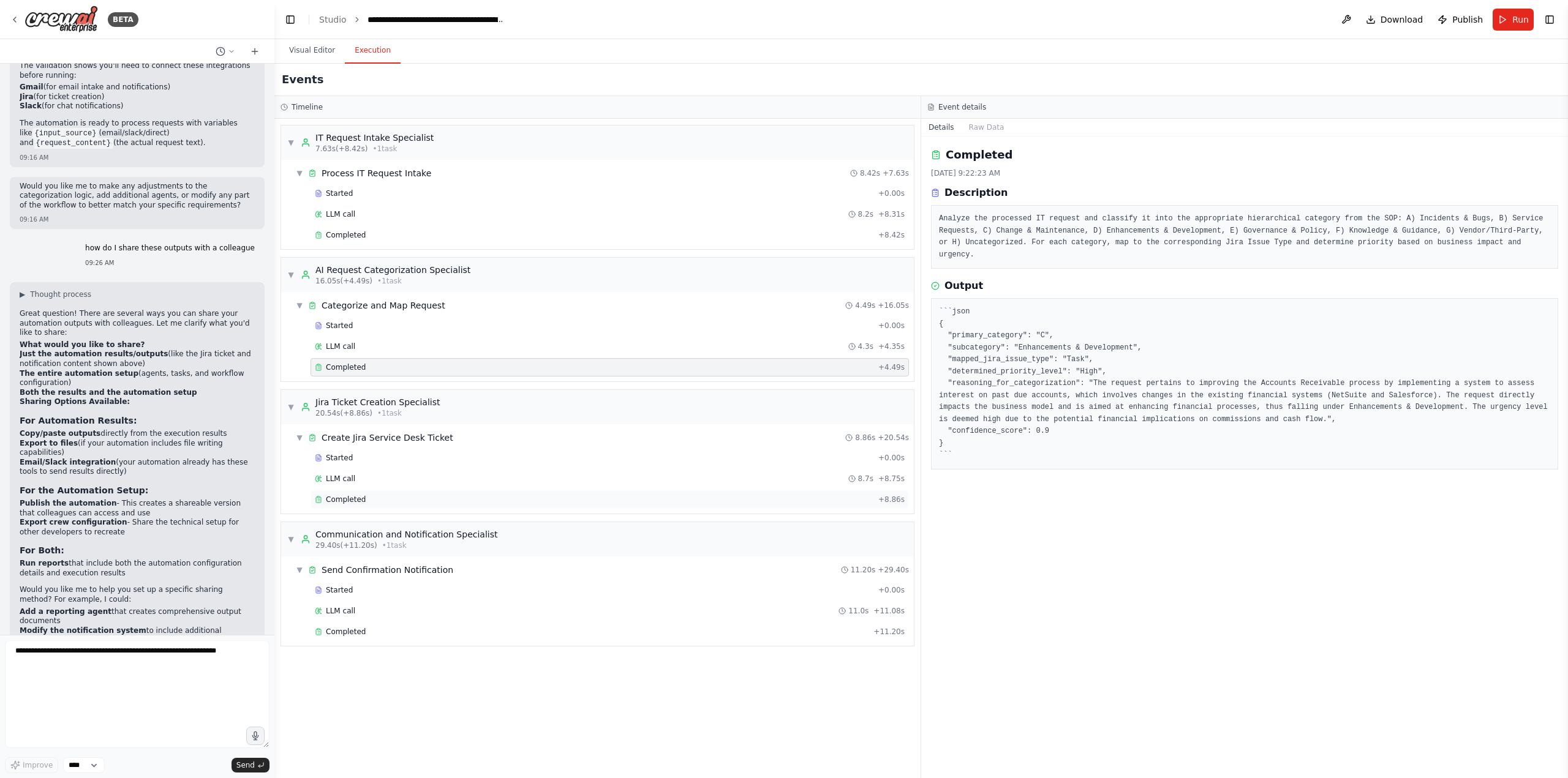
click at [337, 501] on span "Completed" at bounding box center [345, 499] width 40 height 10
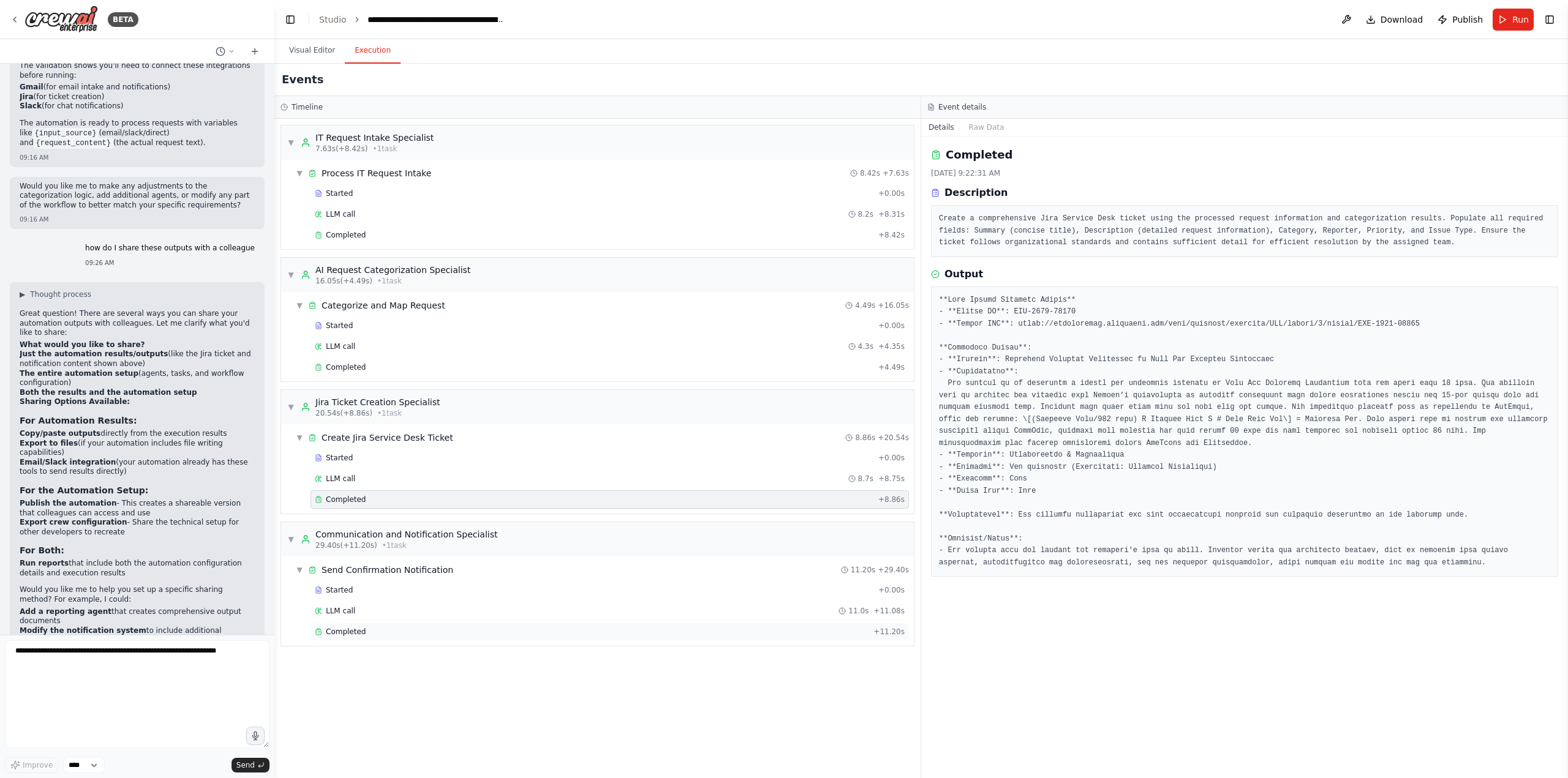
click at [342, 632] on span "Completed" at bounding box center [345, 631] width 40 height 10
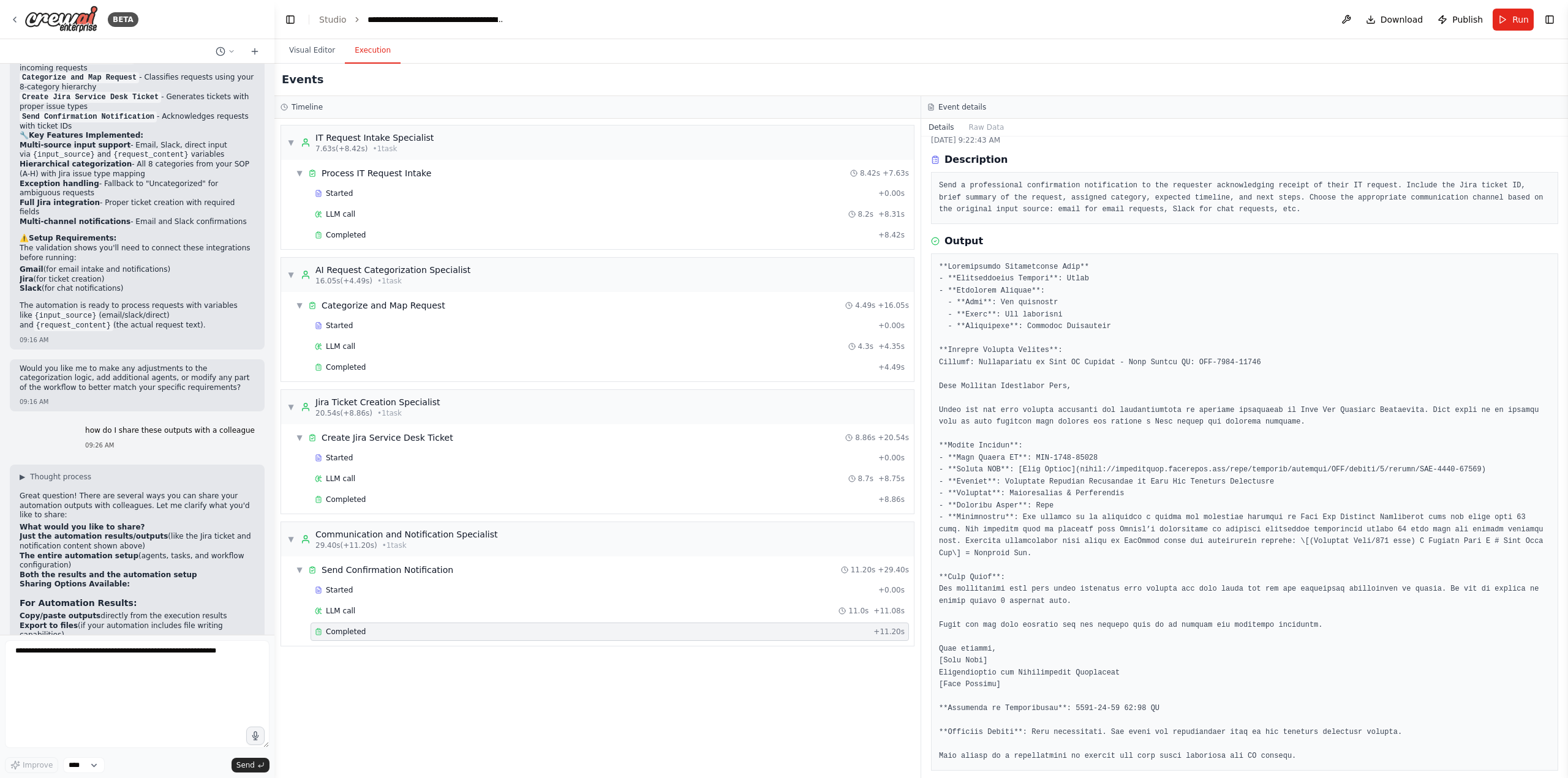
scroll to position [20, 0]
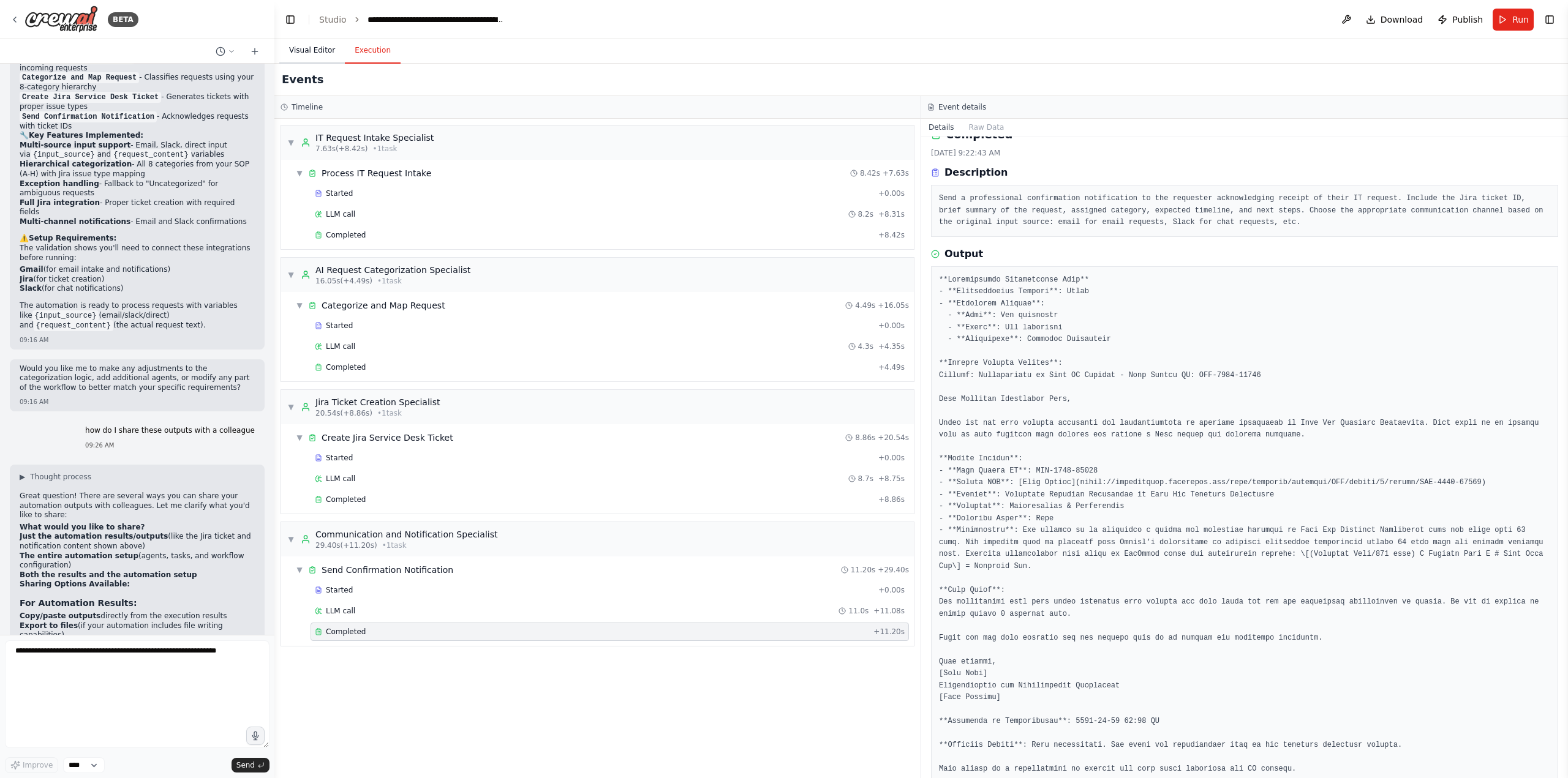
click at [307, 49] on button "Visual Editor" at bounding box center [312, 51] width 66 height 26
